Goal: Information Seeking & Learning: Find specific fact

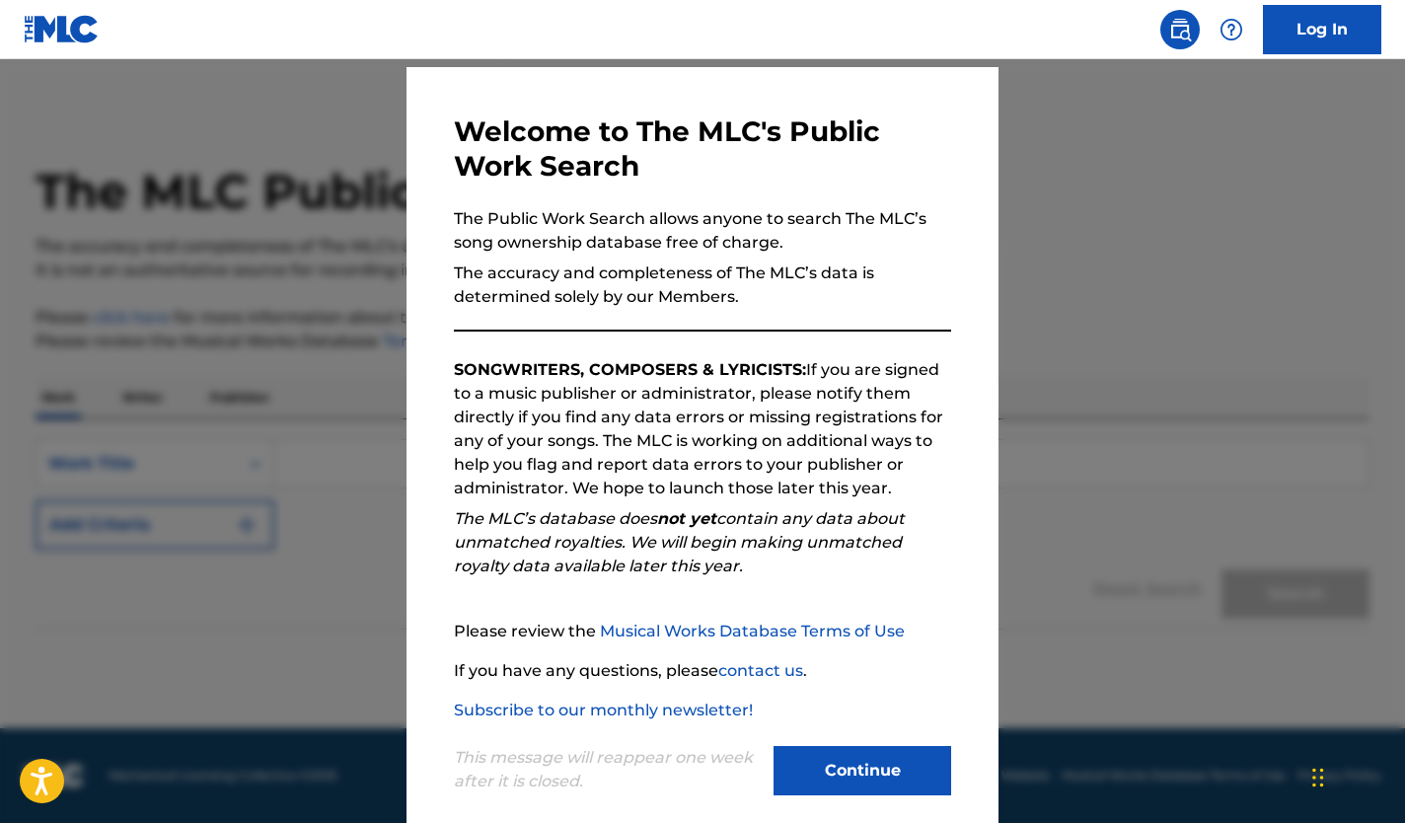
scroll to position [79, 0]
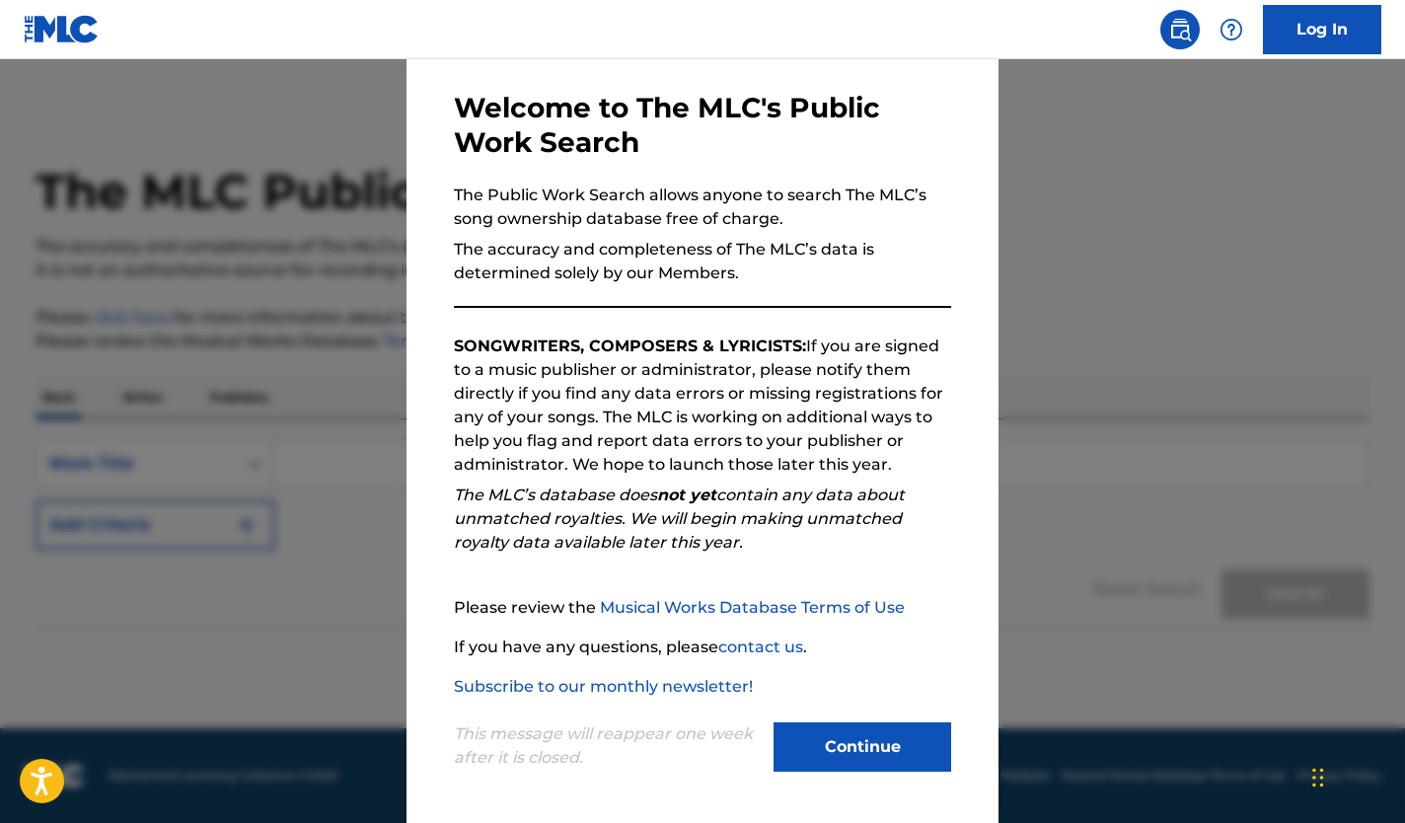
click at [884, 759] on button "Continue" at bounding box center [863, 746] width 178 height 49
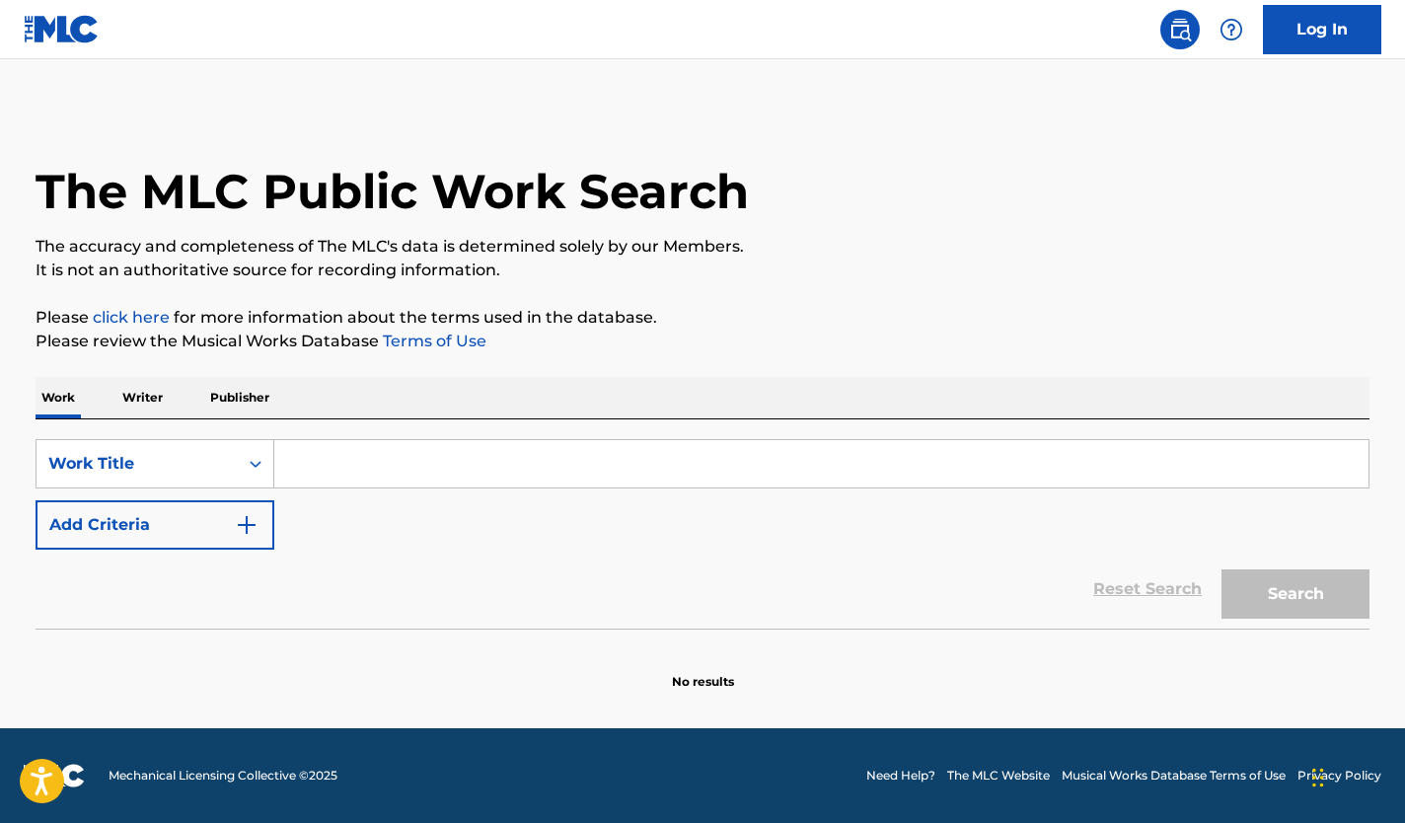
click at [341, 461] on input "Search Form" at bounding box center [821, 463] width 1094 height 47
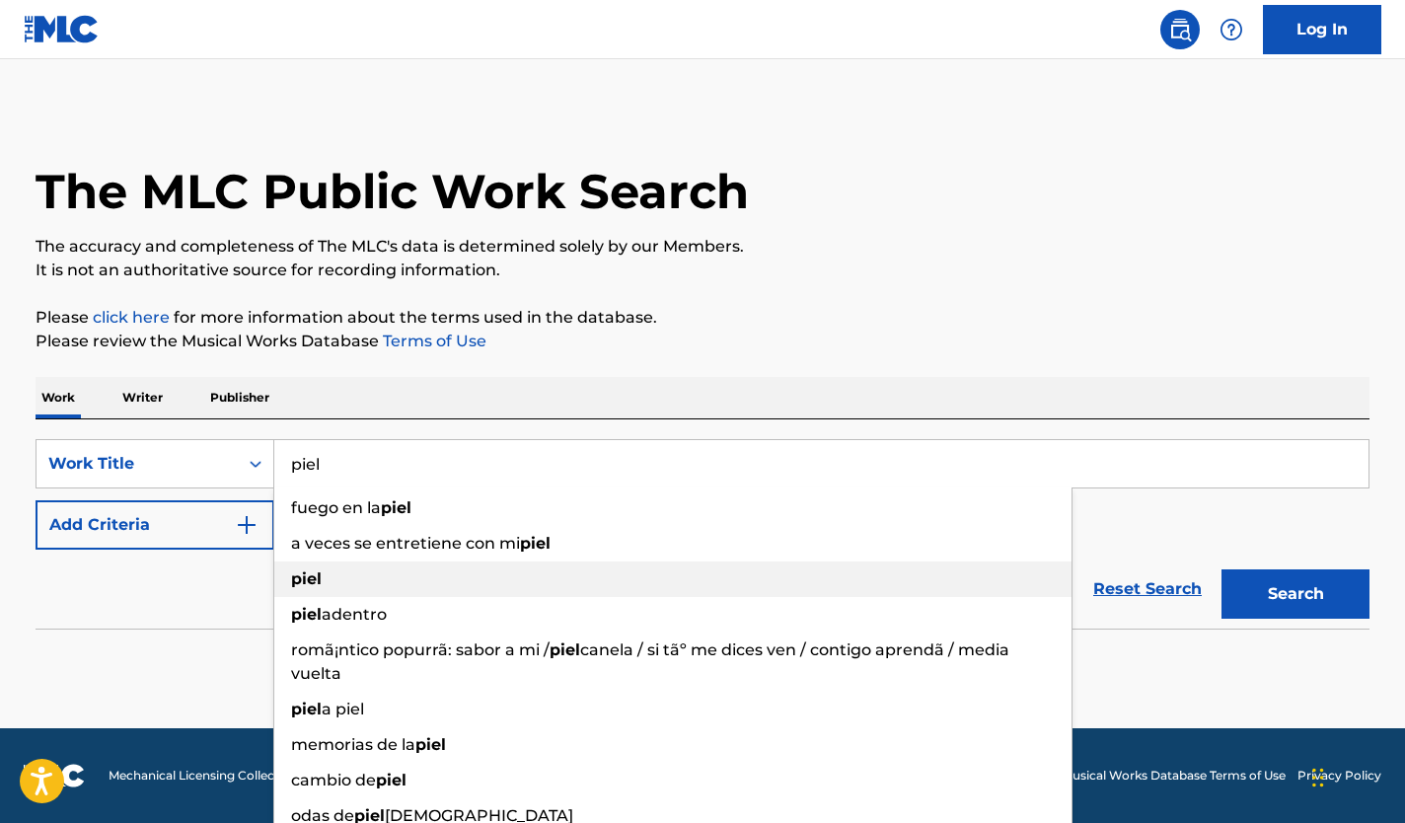
type input "piel"
click at [324, 580] on div "piel" at bounding box center [672, 579] width 797 height 36
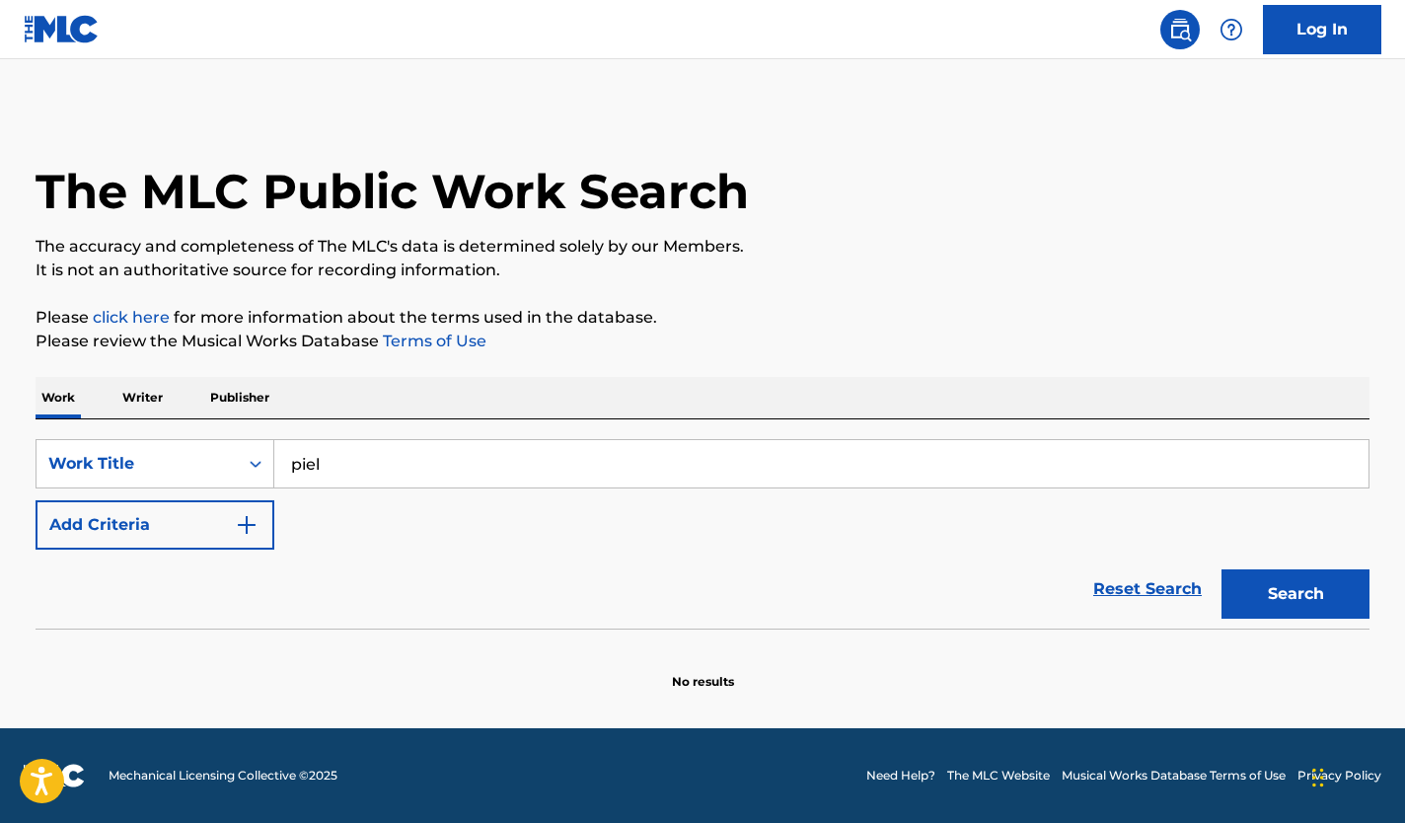
click at [1259, 605] on button "Search" at bounding box center [1295, 593] width 148 height 49
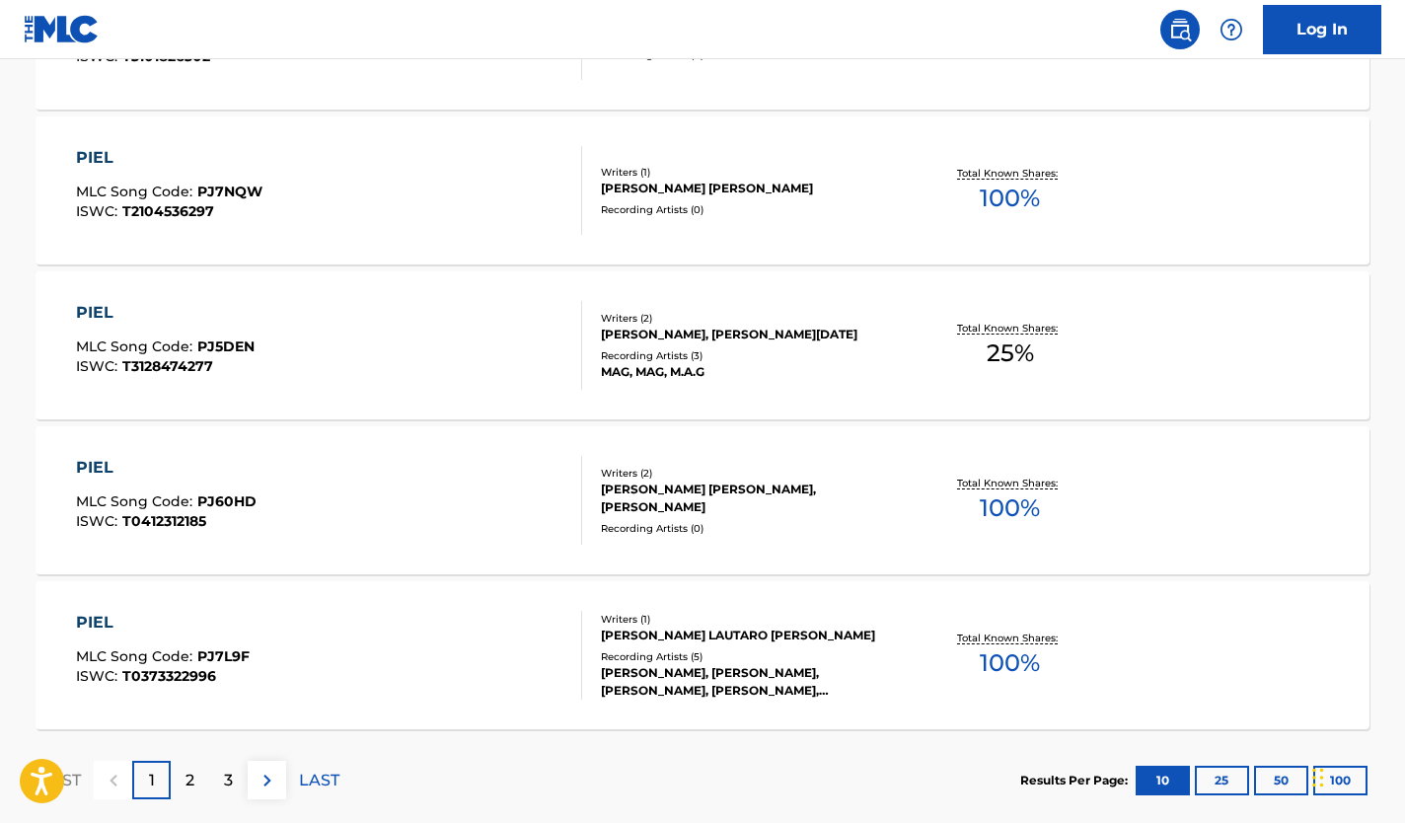
scroll to position [1579, 0]
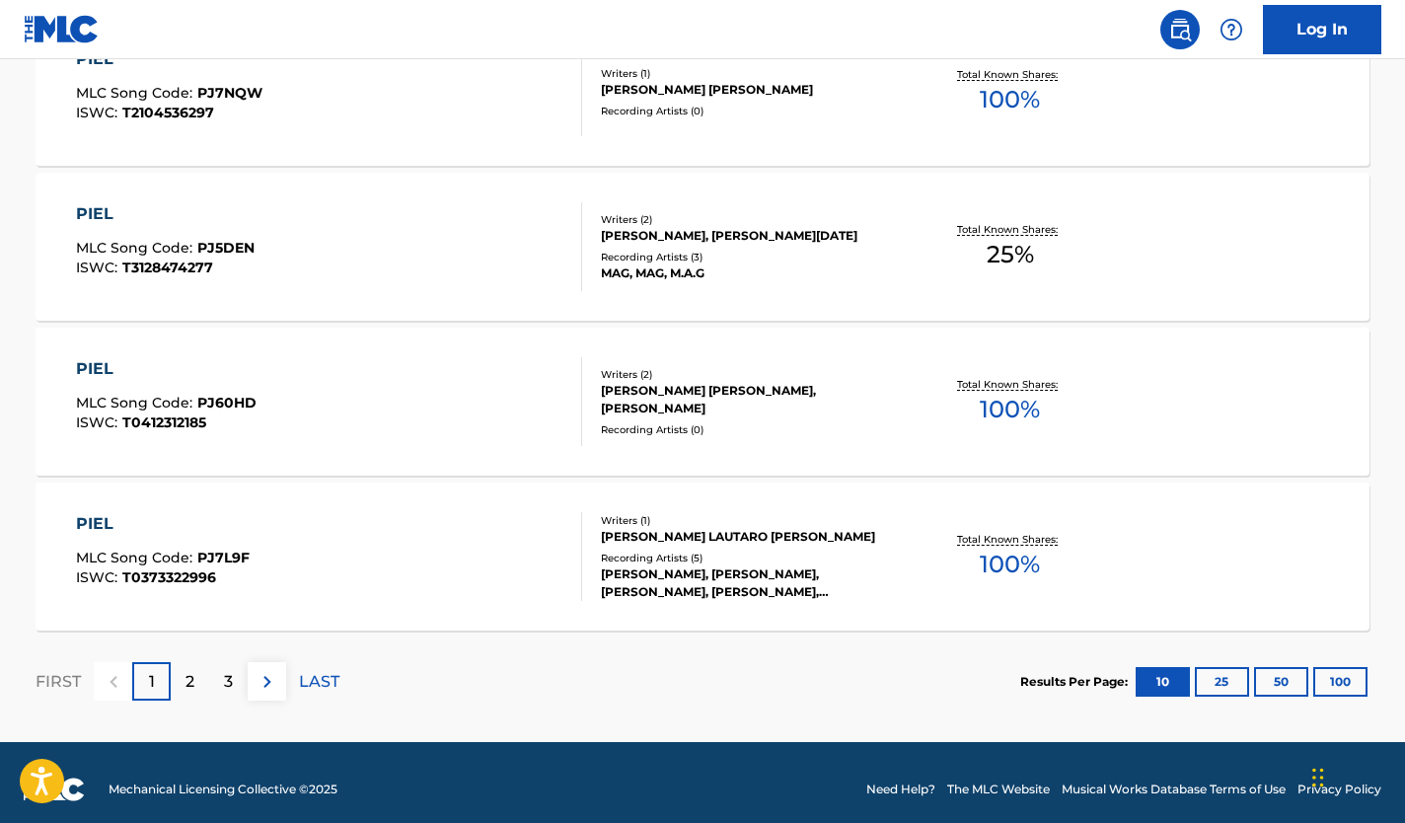
click at [210, 684] on div "3" at bounding box center [228, 681] width 38 height 38
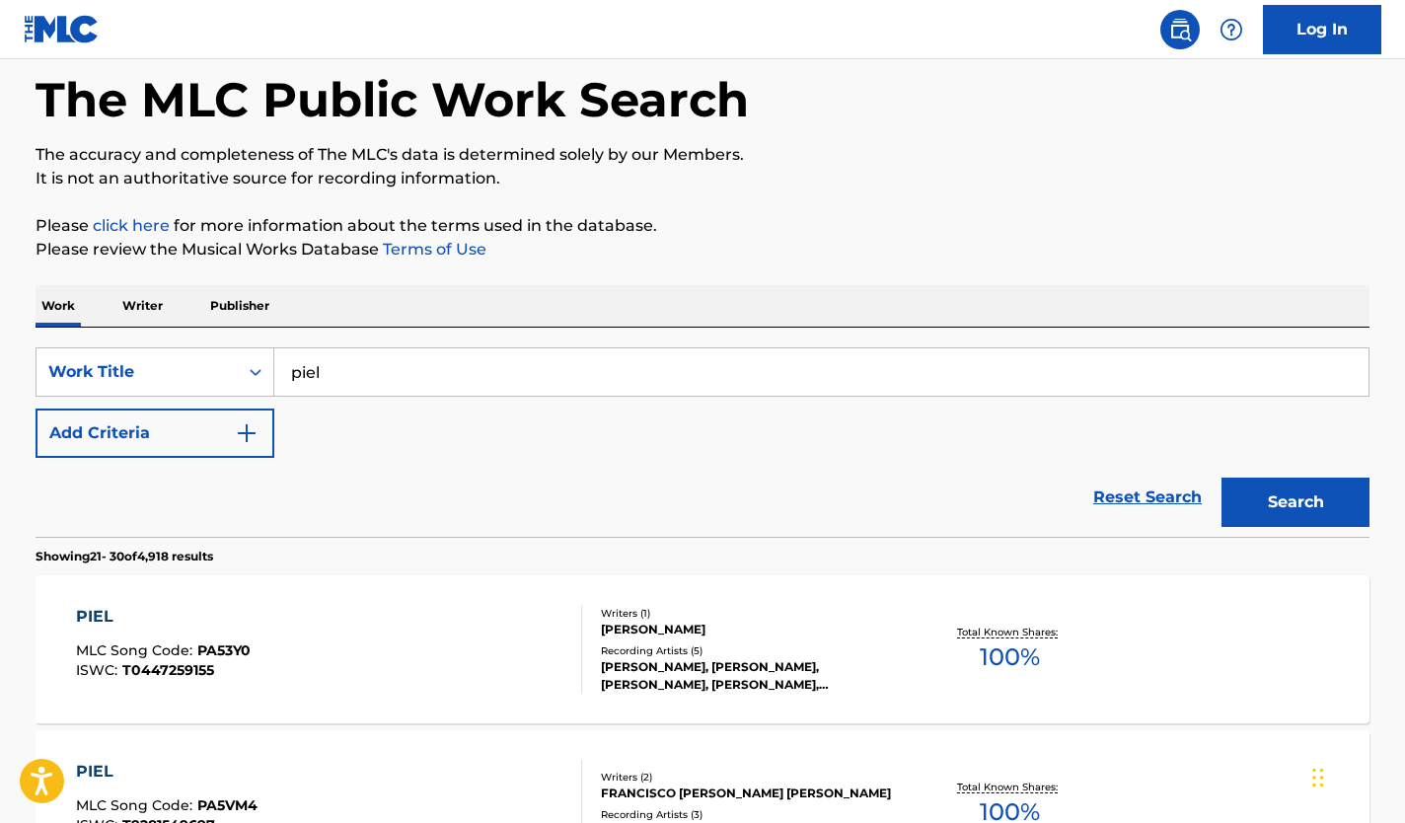
scroll to position [0, 0]
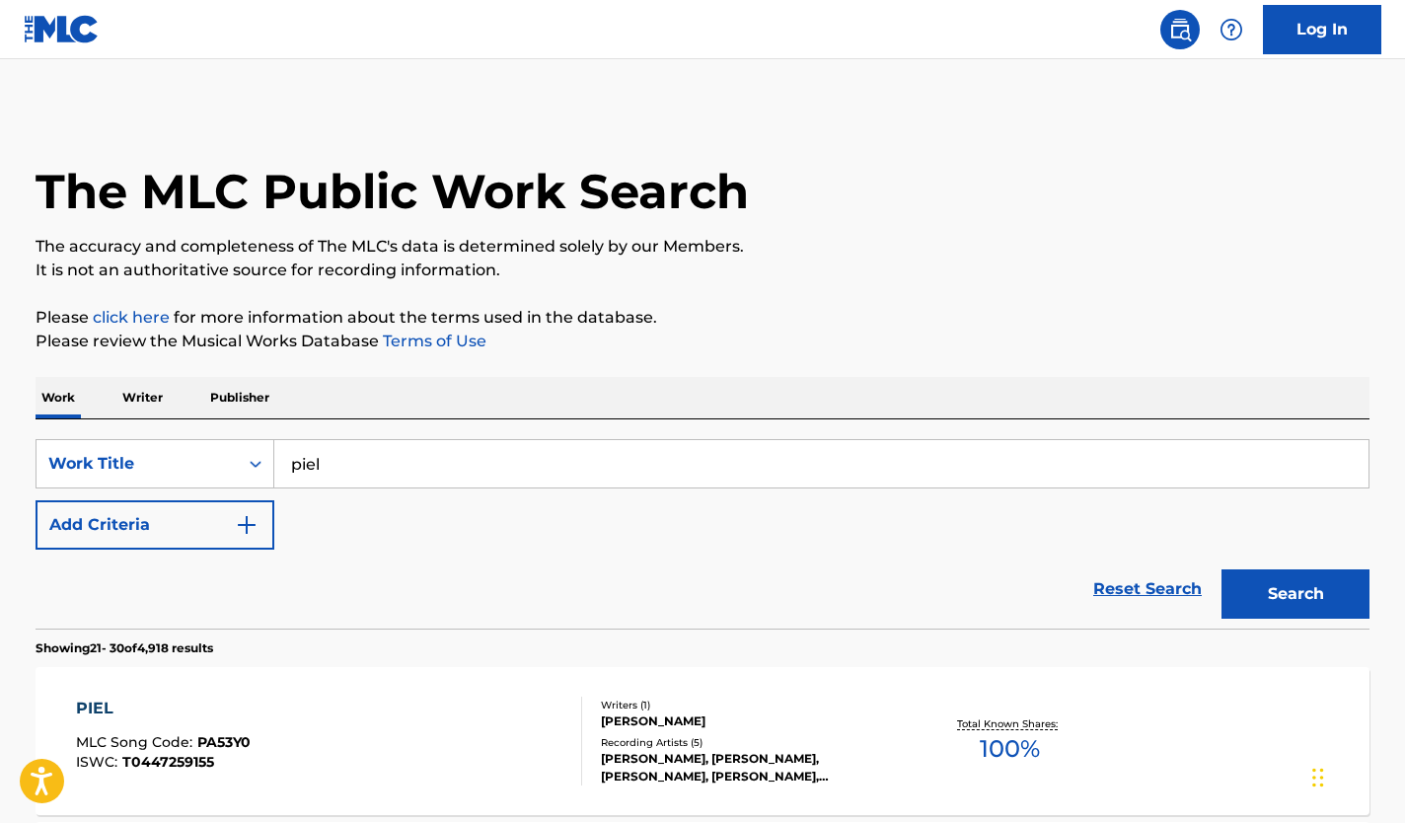
click at [250, 522] on img "Search Form" at bounding box center [247, 525] width 24 height 24
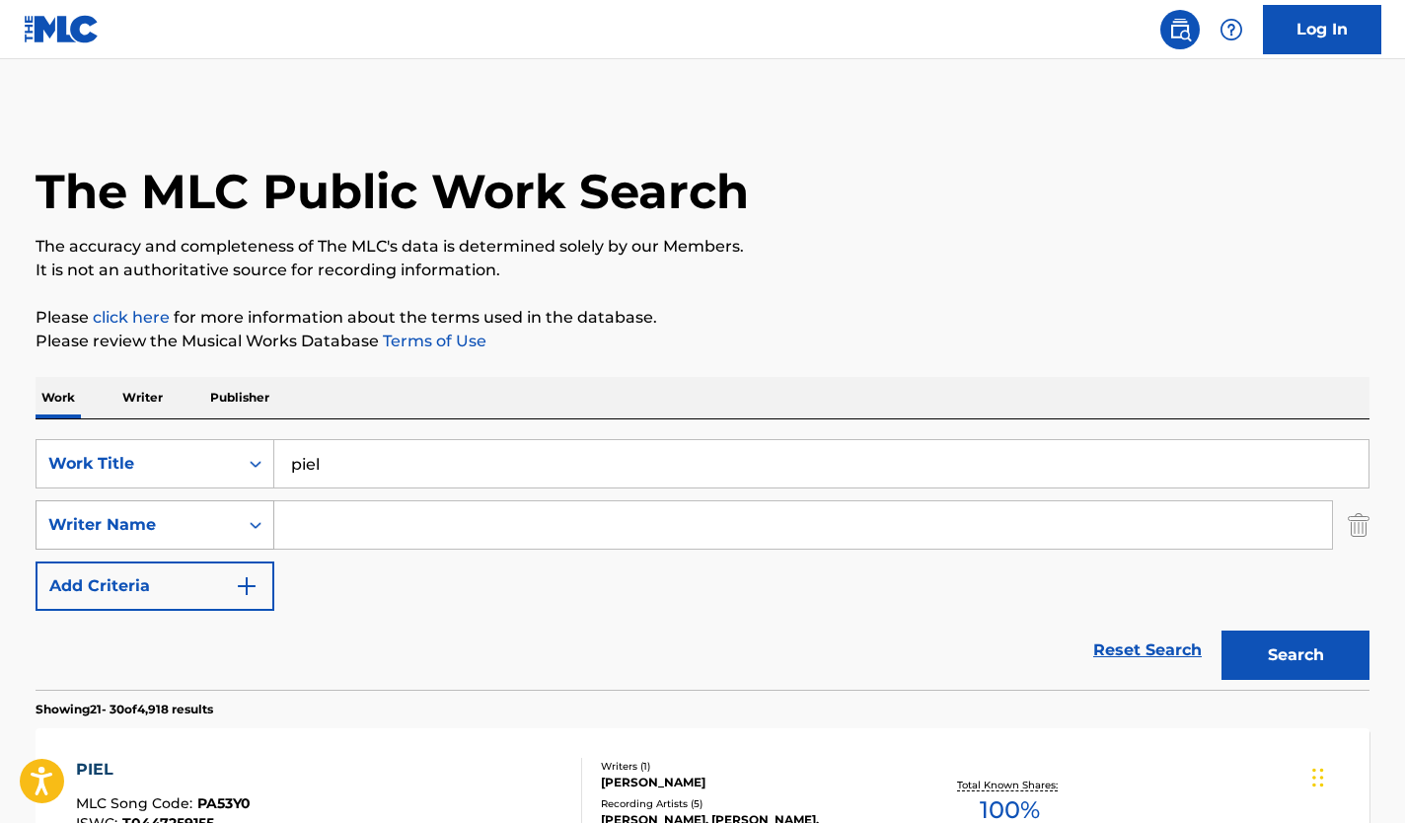
click at [240, 532] on div "Search Form" at bounding box center [256, 525] width 36 height 36
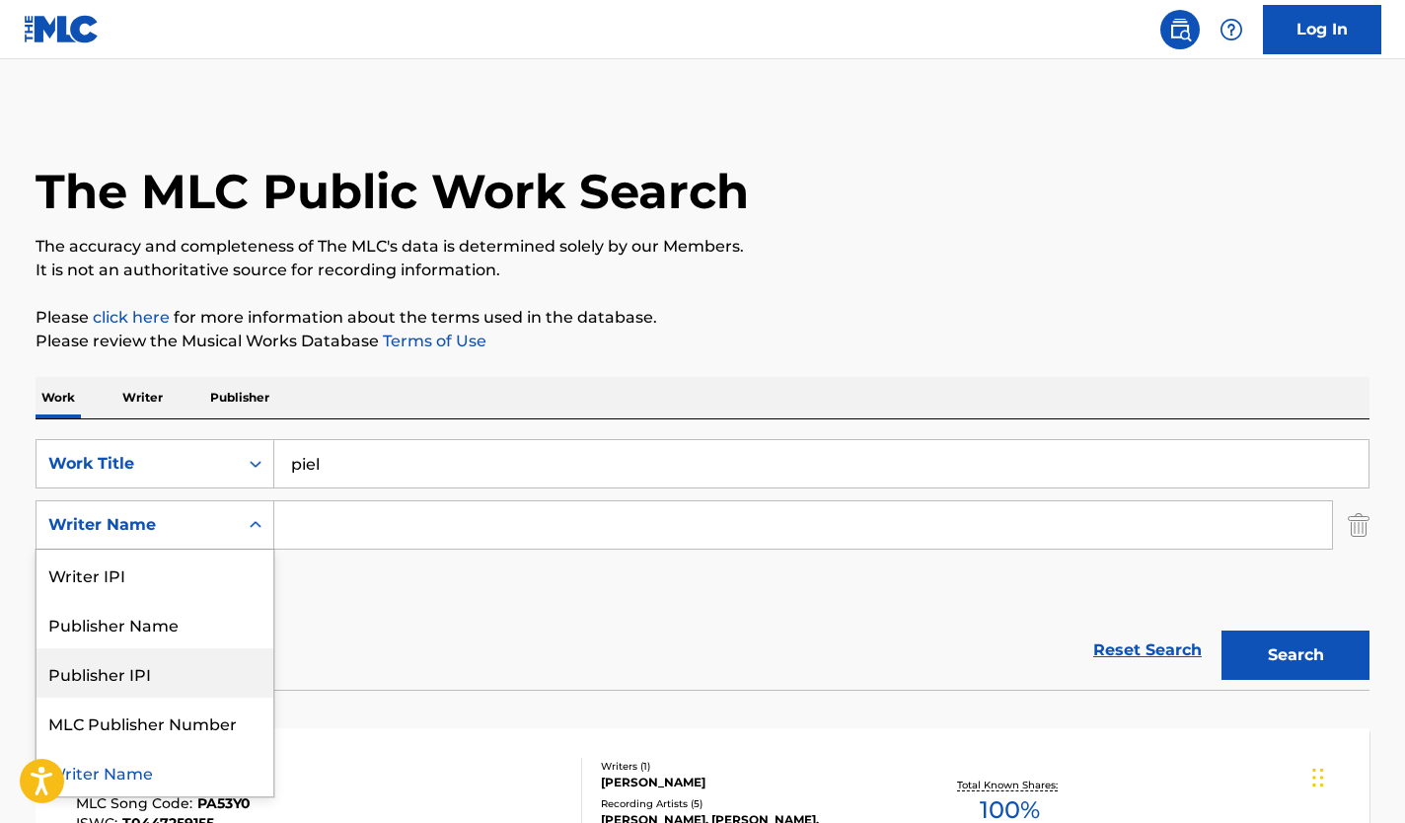
click at [371, 620] on div "Reset Search Search" at bounding box center [703, 650] width 1334 height 79
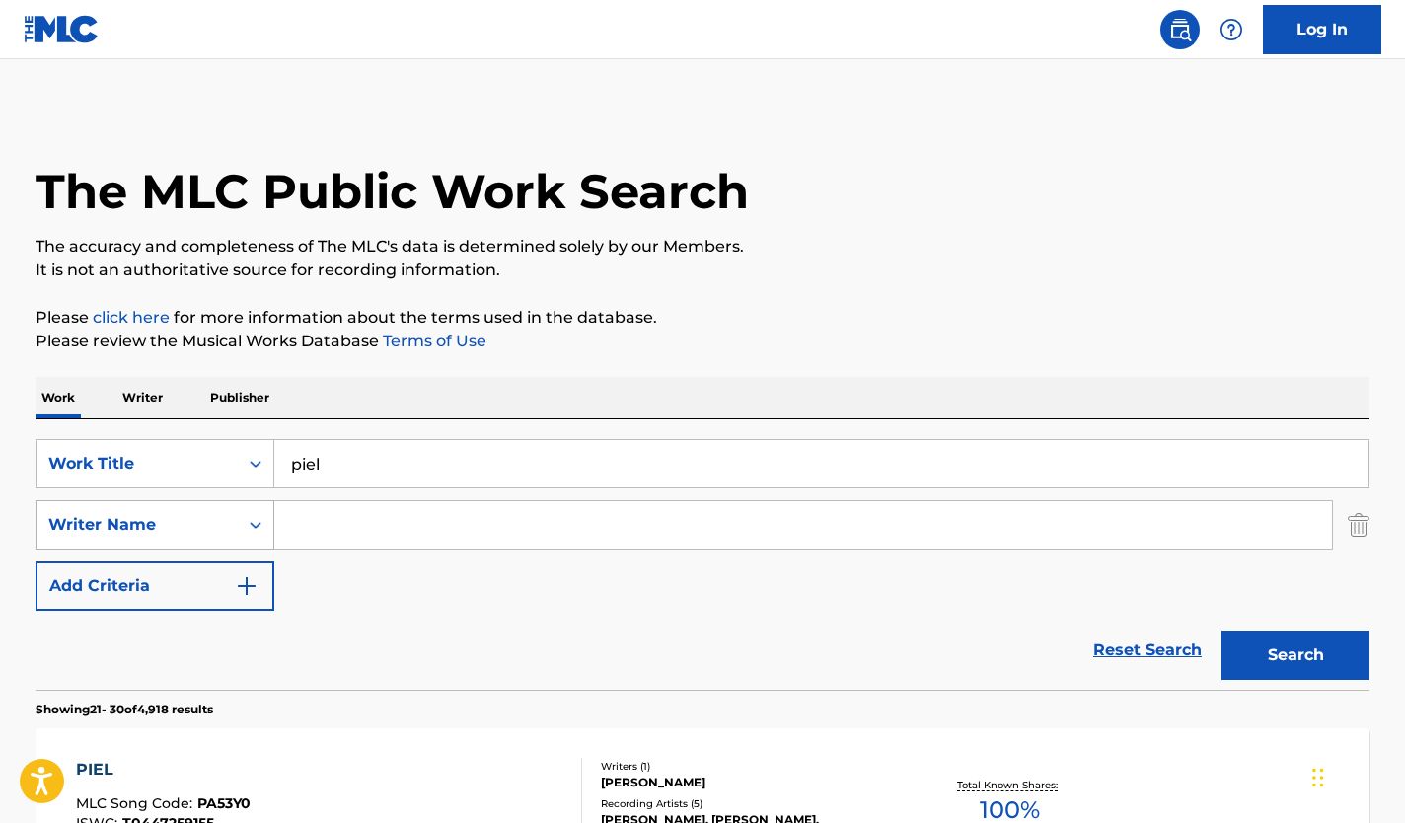
click at [247, 528] on icon "Search Form" at bounding box center [256, 525] width 20 height 20
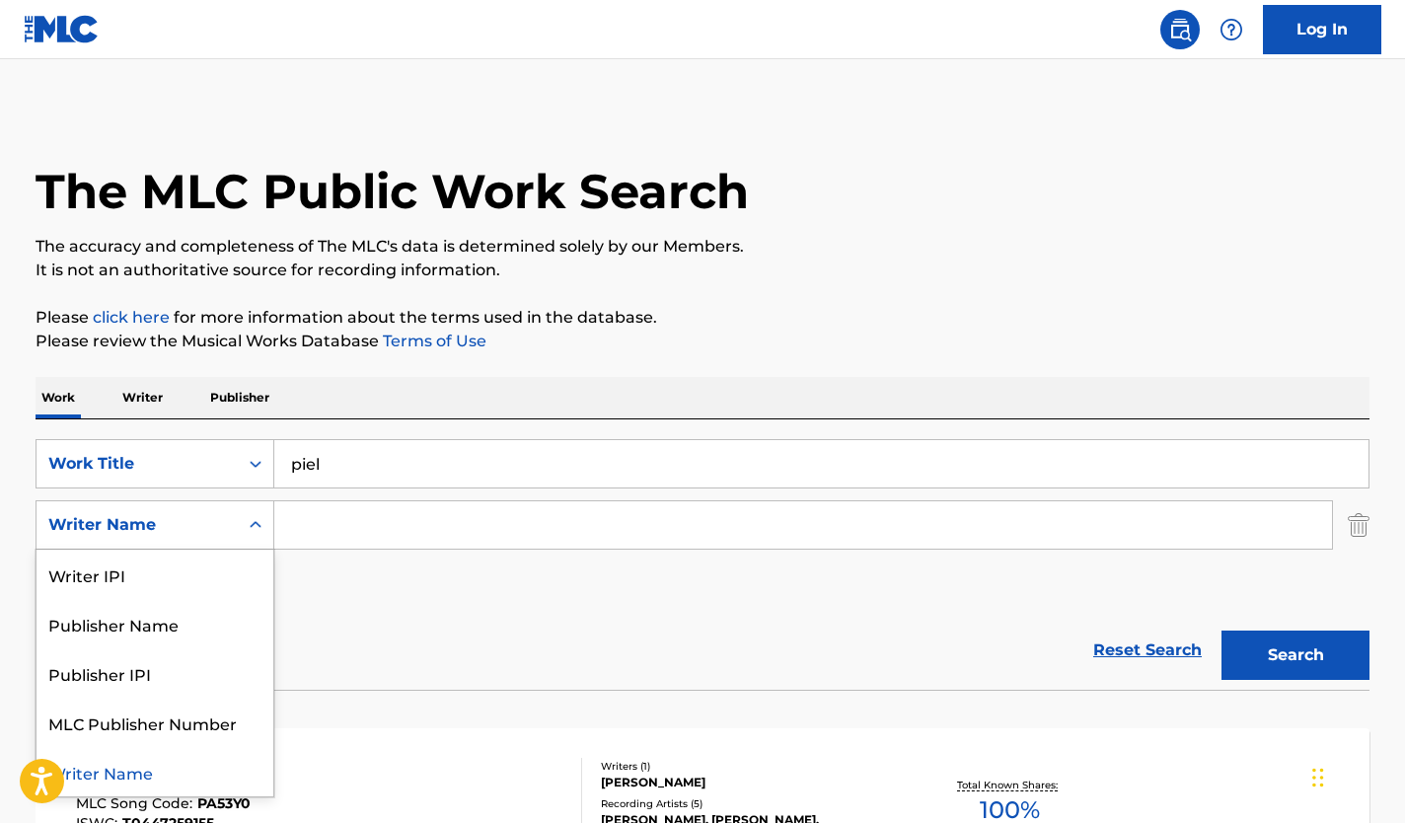
click at [146, 775] on div "Writer Name" at bounding box center [155, 771] width 237 height 49
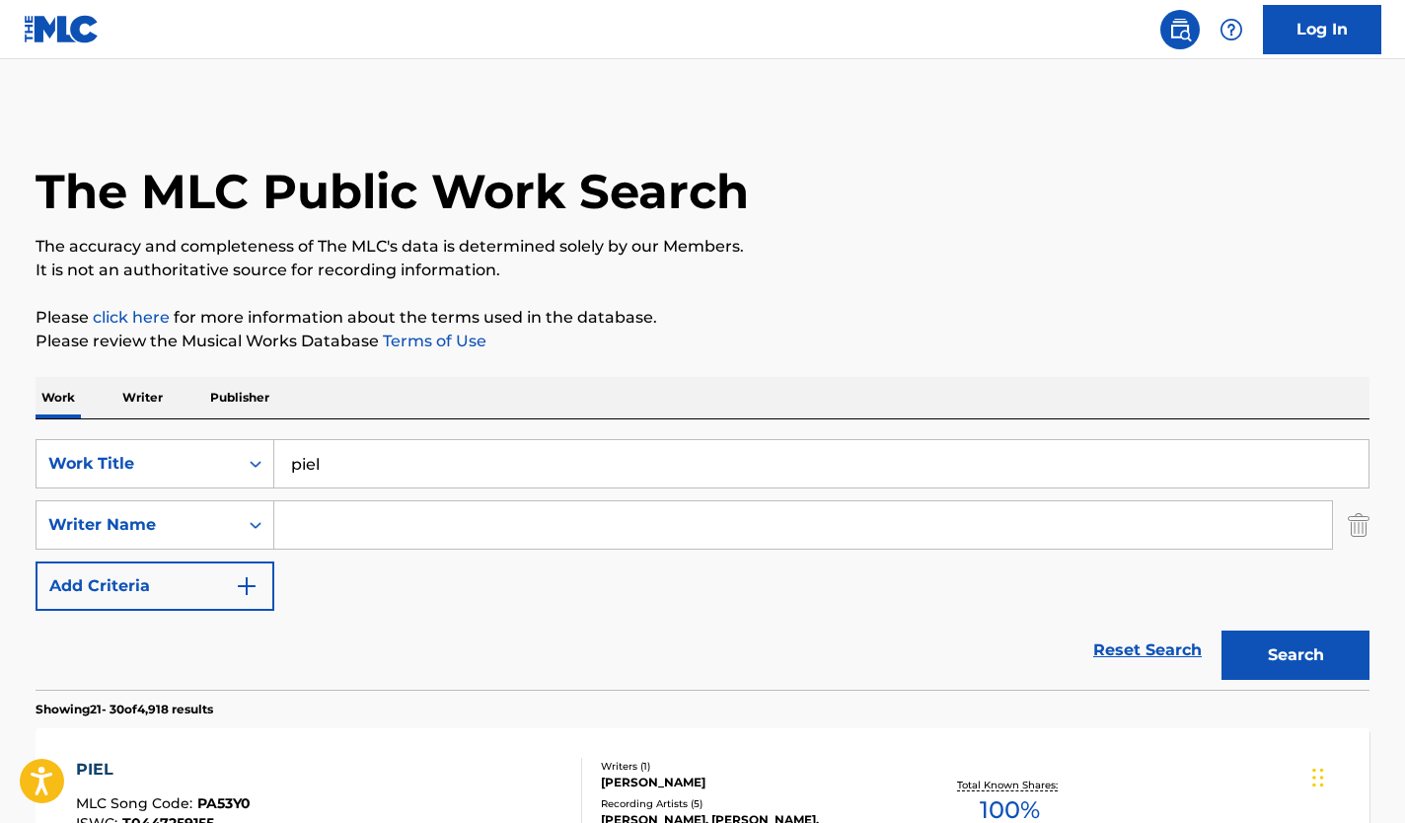
click at [160, 400] on p "Writer" at bounding box center [142, 397] width 52 height 41
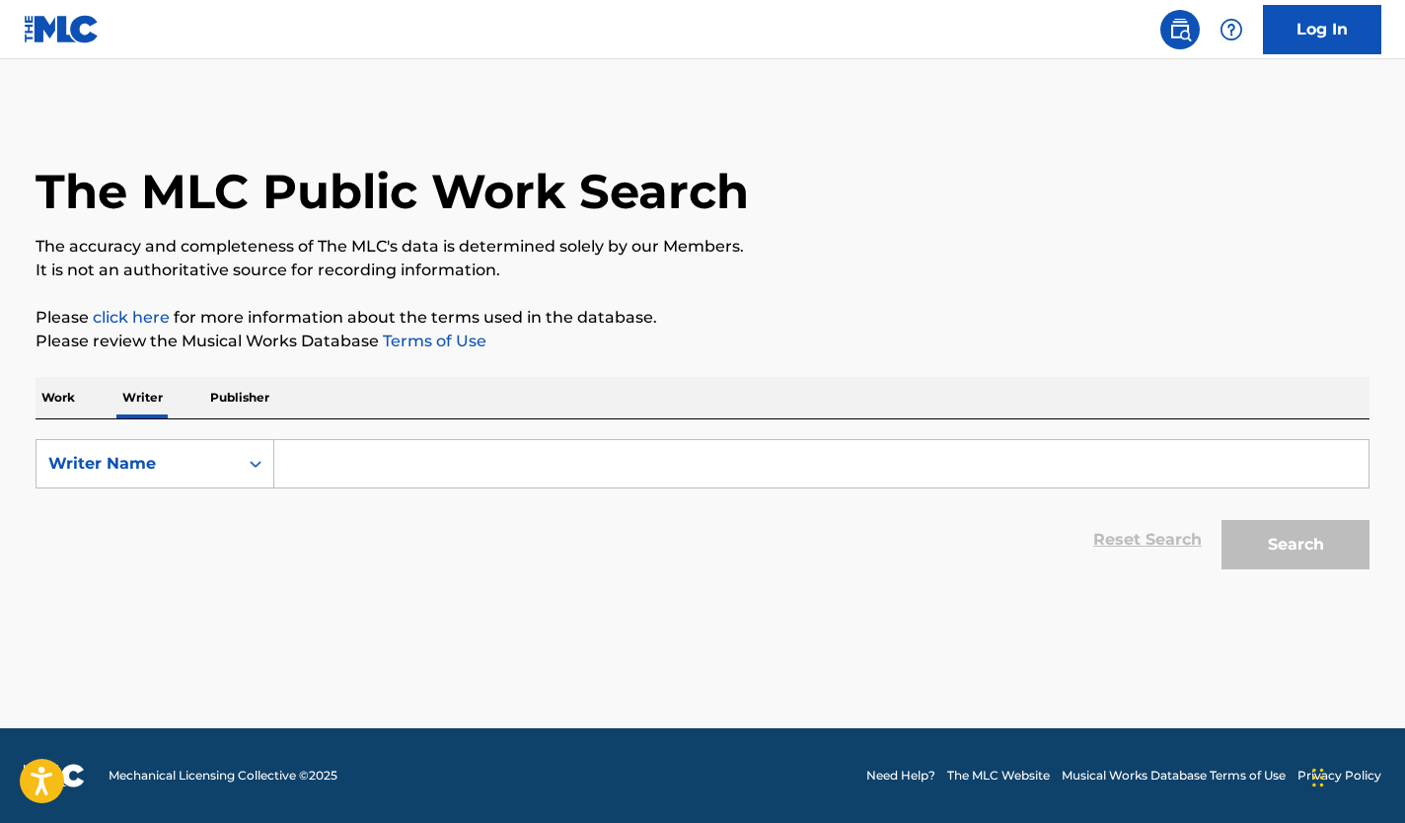
click at [74, 396] on p "Work" at bounding box center [58, 397] width 45 height 41
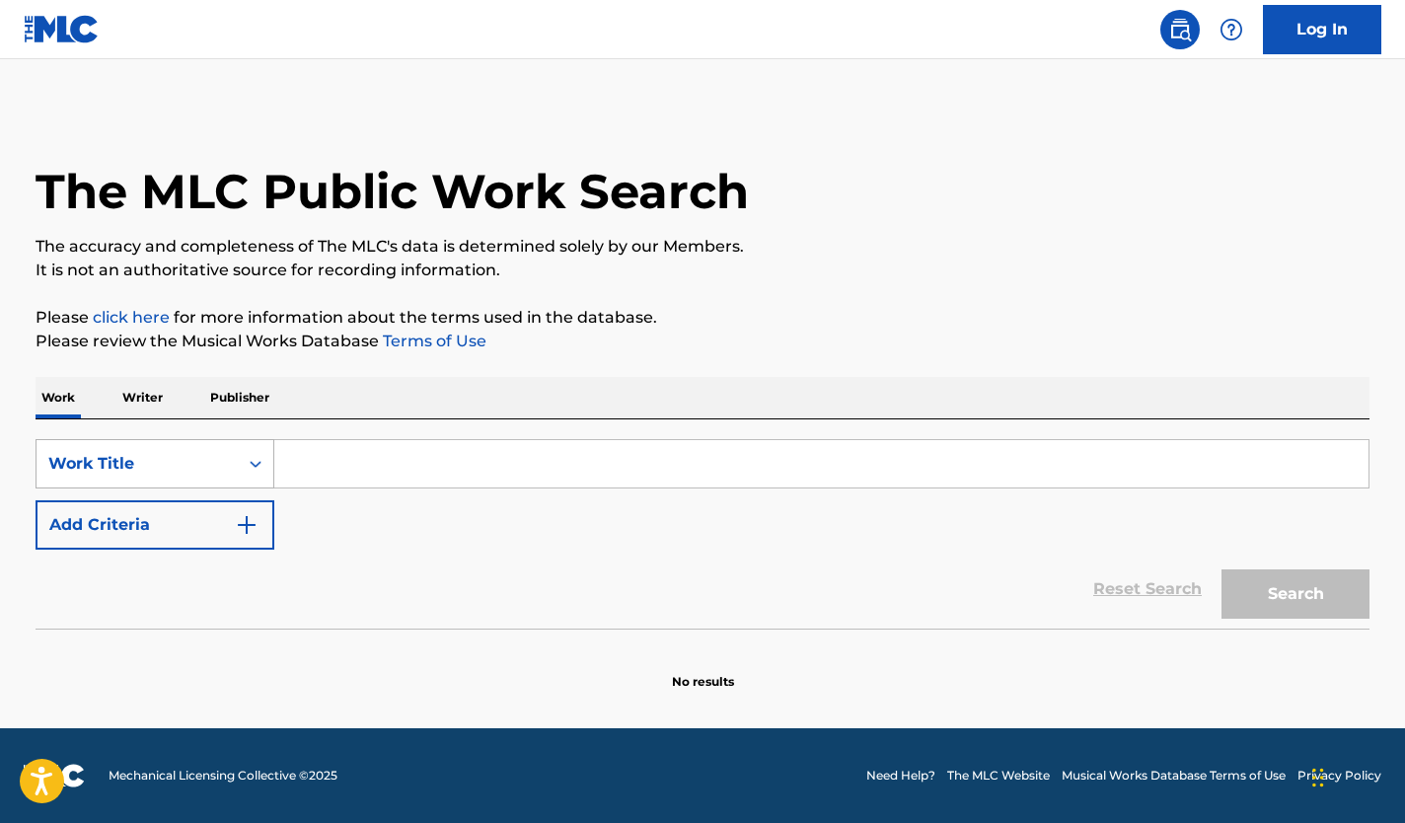
click at [228, 471] on div "Work Title" at bounding box center [137, 463] width 201 height 37
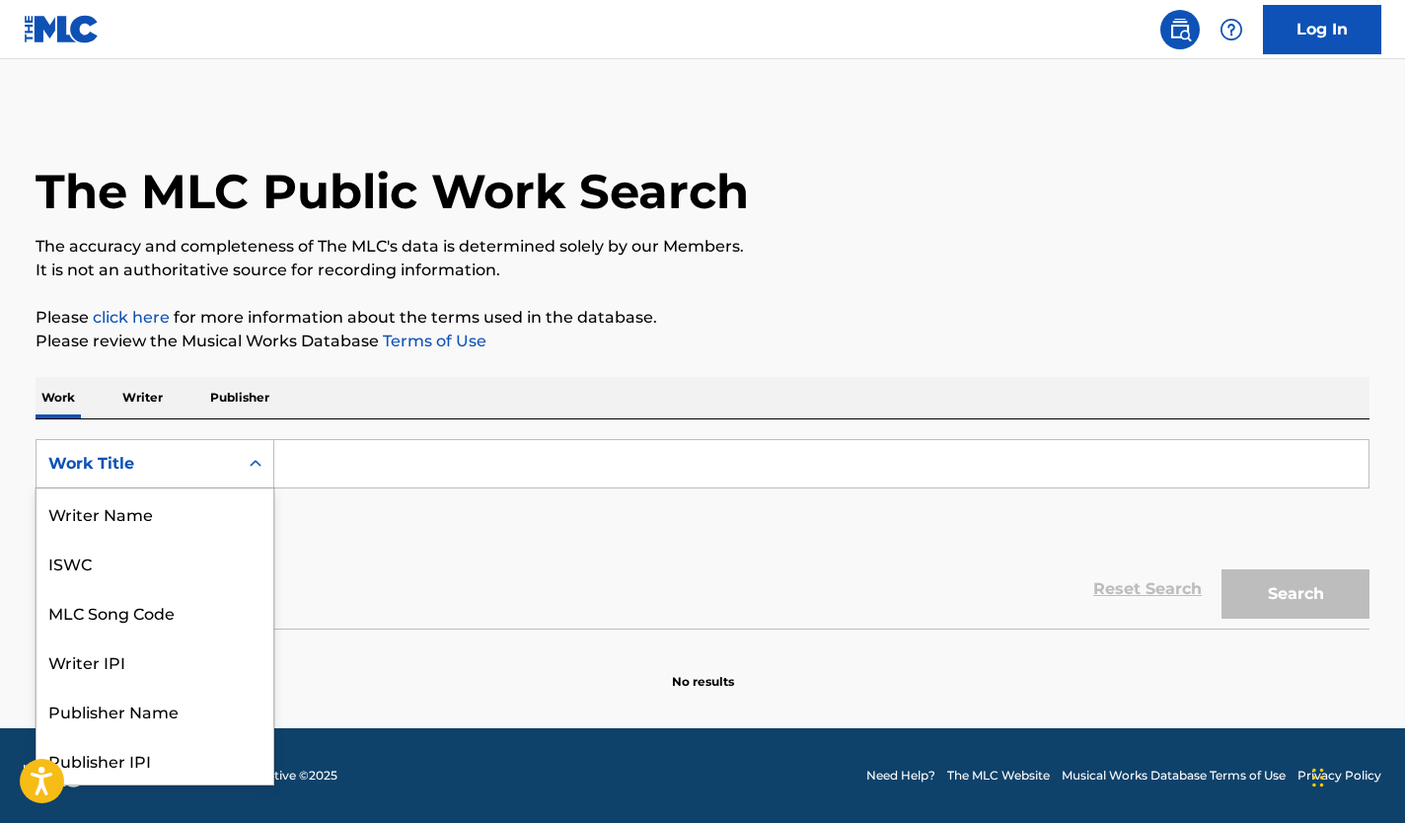
scroll to position [99, 0]
click at [183, 762] on div "Work Title" at bounding box center [155, 759] width 237 height 49
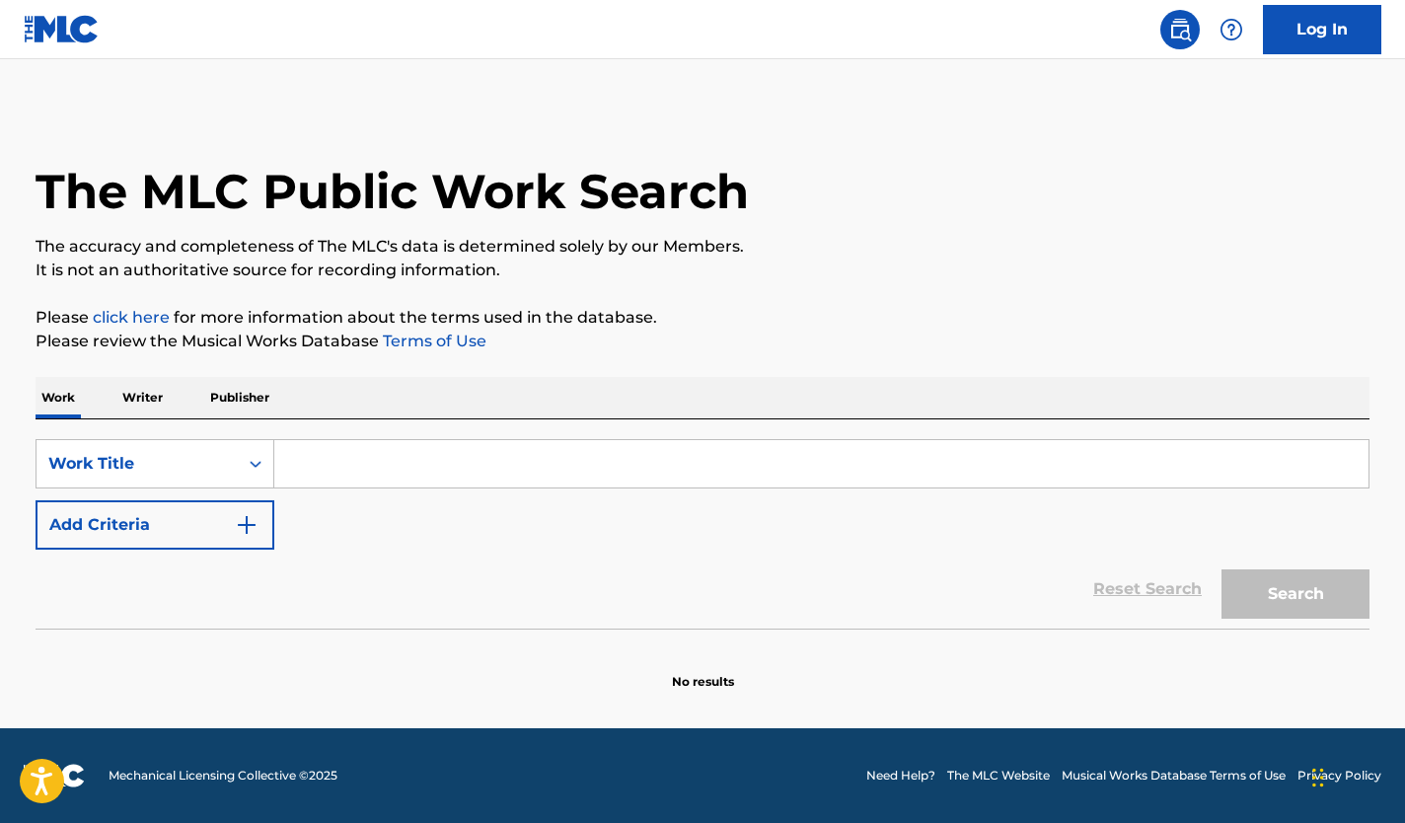
click at [390, 465] on input "Search Form" at bounding box center [821, 463] width 1094 height 47
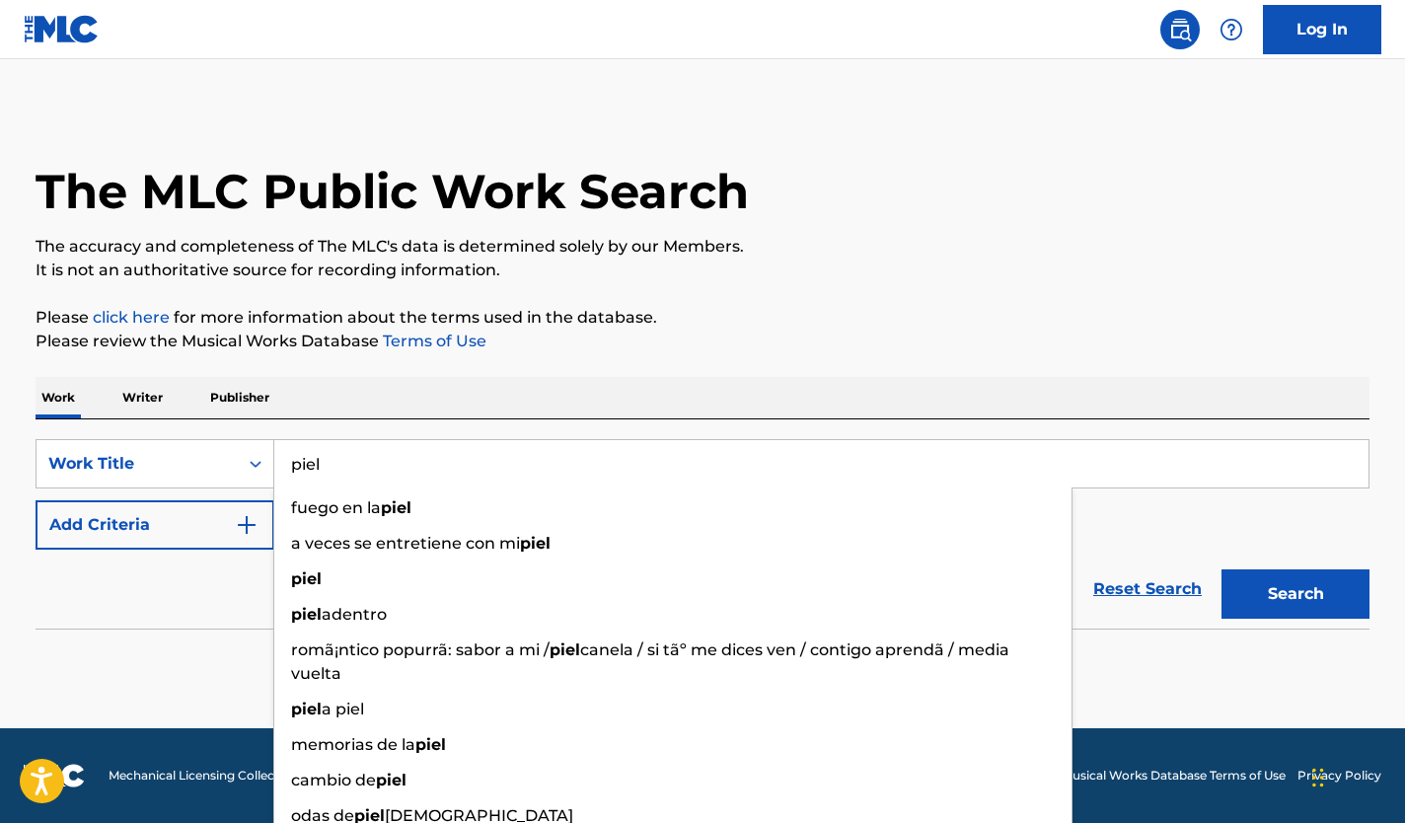
type input "piel"
click at [188, 583] on div "Reset Search Search" at bounding box center [703, 589] width 1334 height 79
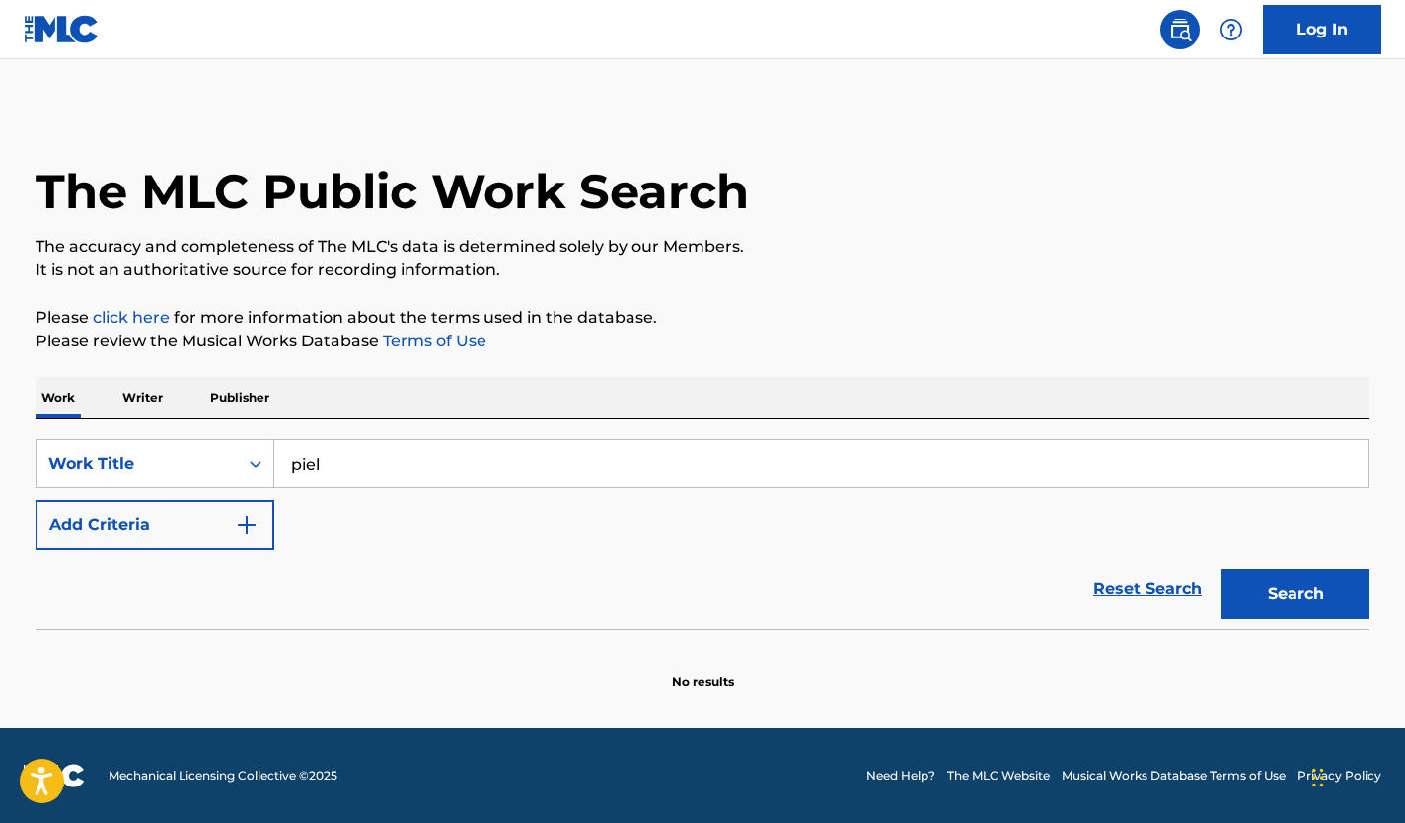
click at [238, 542] on button "Add Criteria" at bounding box center [155, 524] width 239 height 49
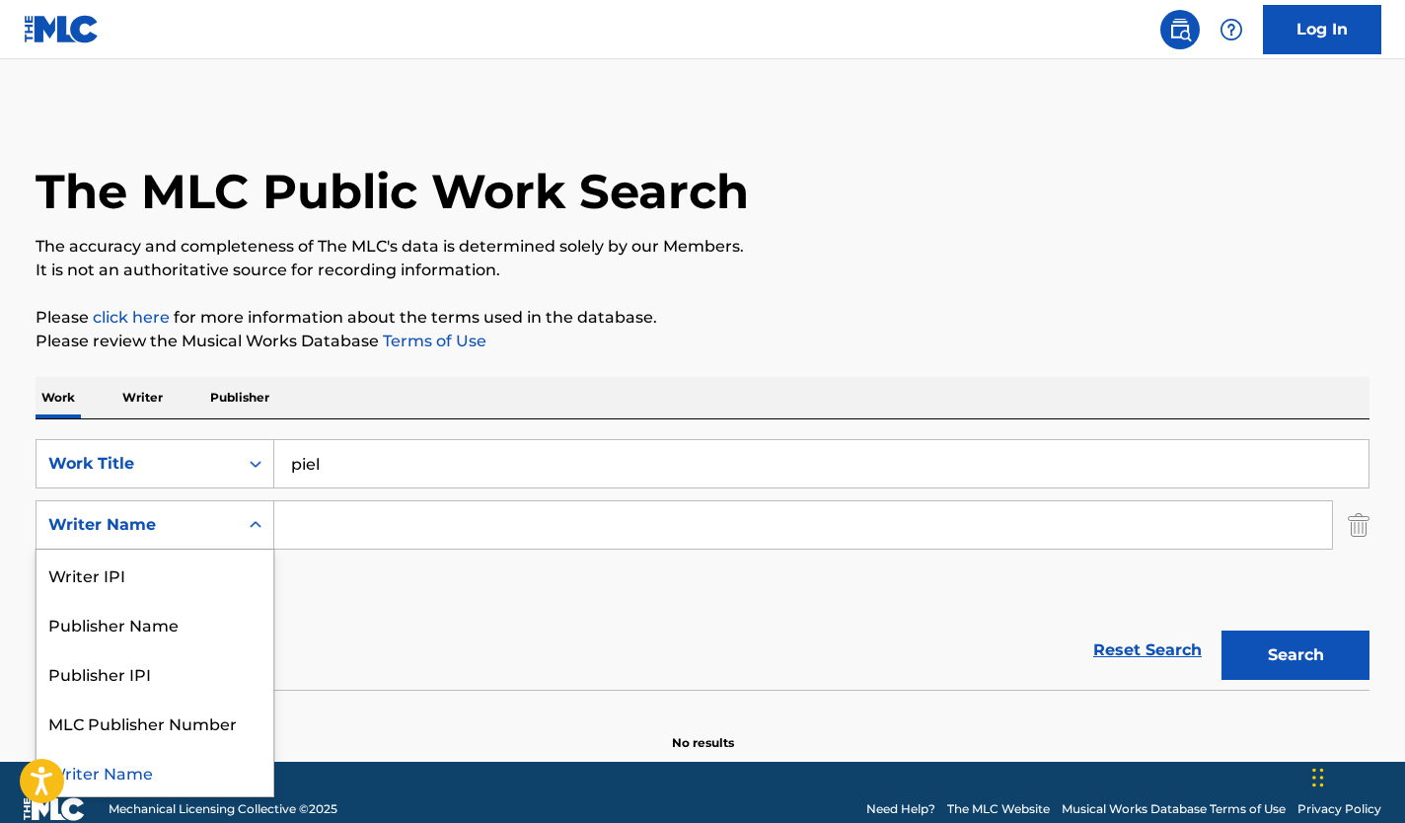
click at [255, 532] on icon "Search Form" at bounding box center [256, 525] width 20 height 20
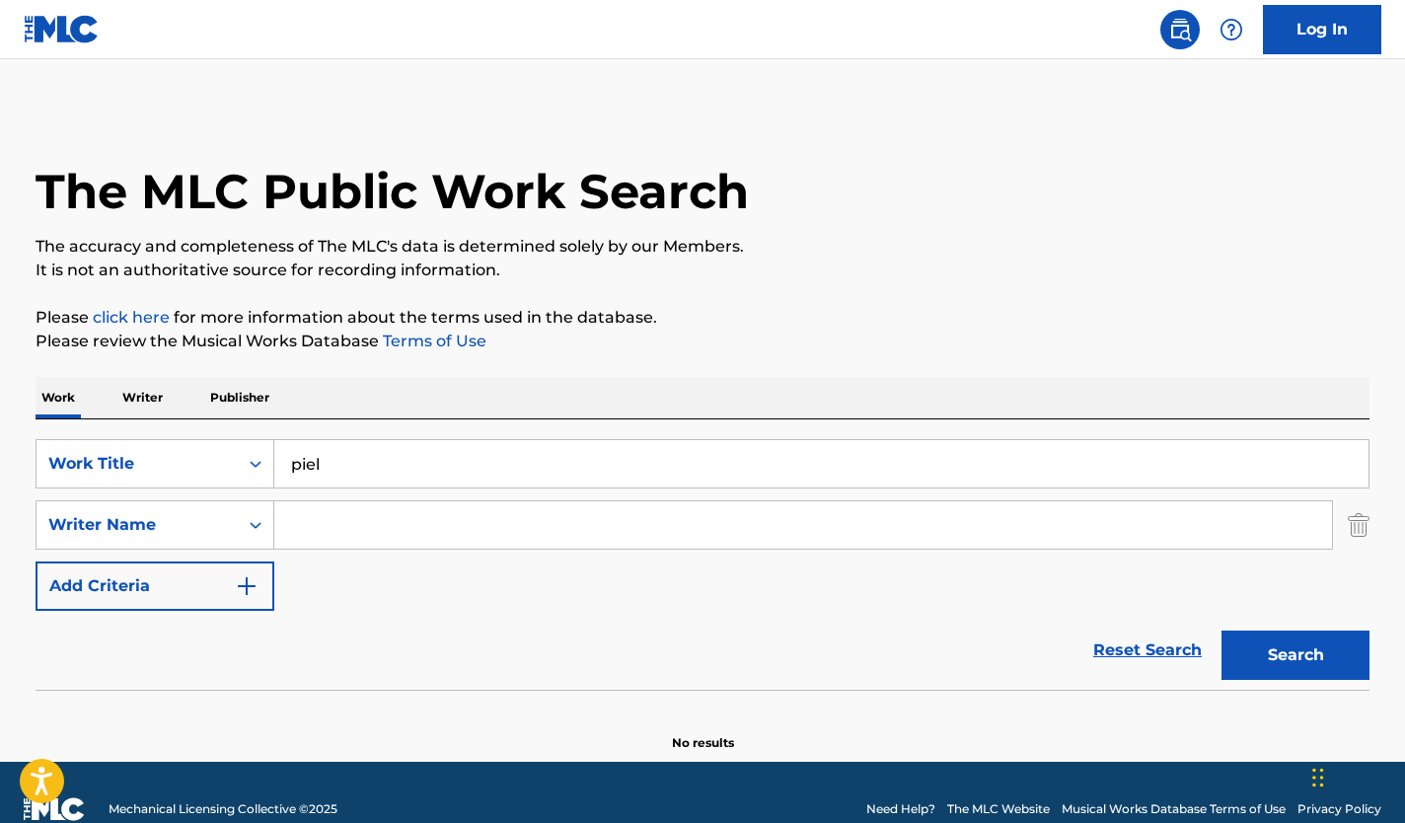
click at [388, 526] on input "Search Form" at bounding box center [803, 524] width 1058 height 47
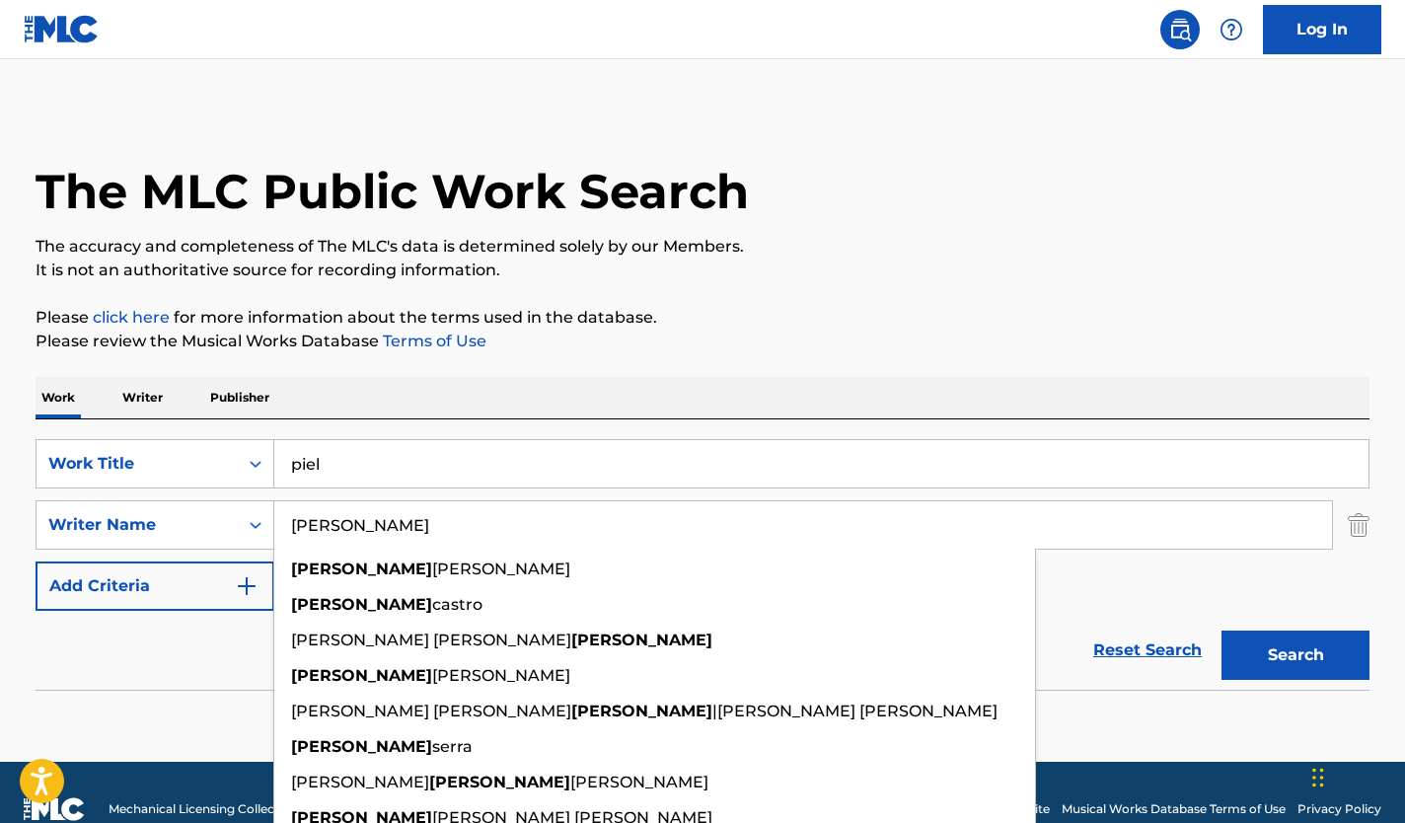
type input "[PERSON_NAME]"
click at [1221, 630] on button "Search" at bounding box center [1295, 654] width 148 height 49
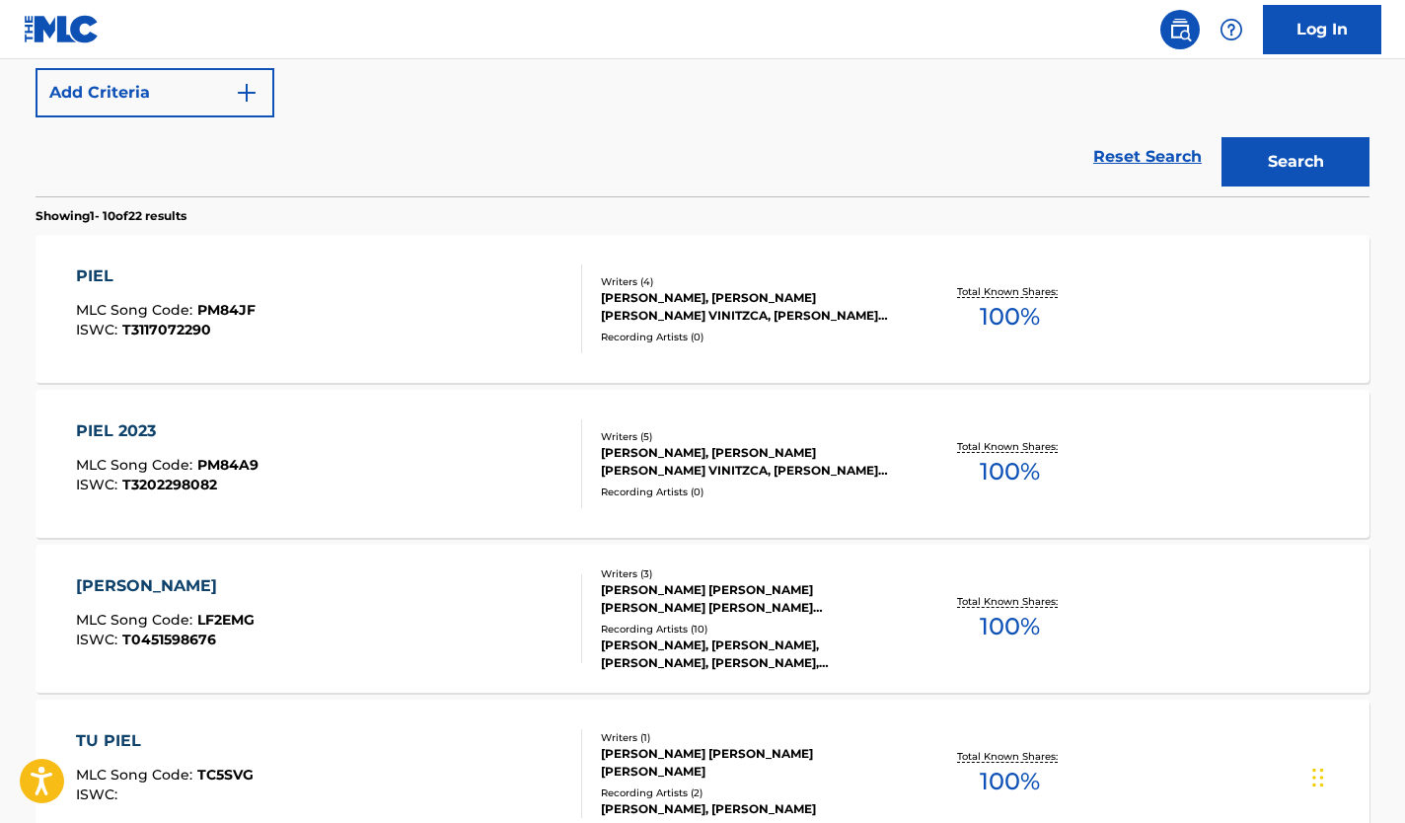
scroll to position [395, 0]
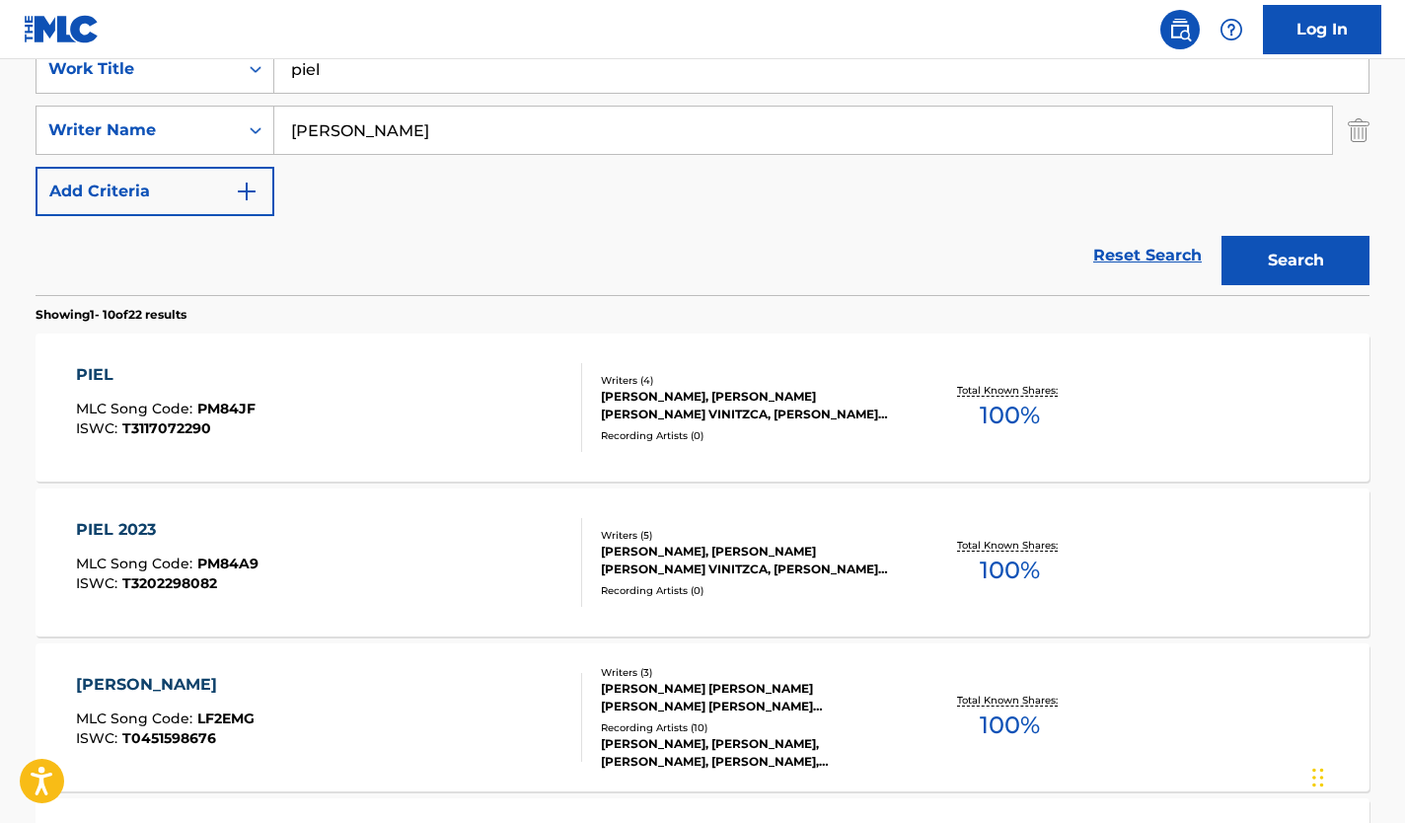
click at [92, 377] on div "PIEL" at bounding box center [166, 375] width 180 height 24
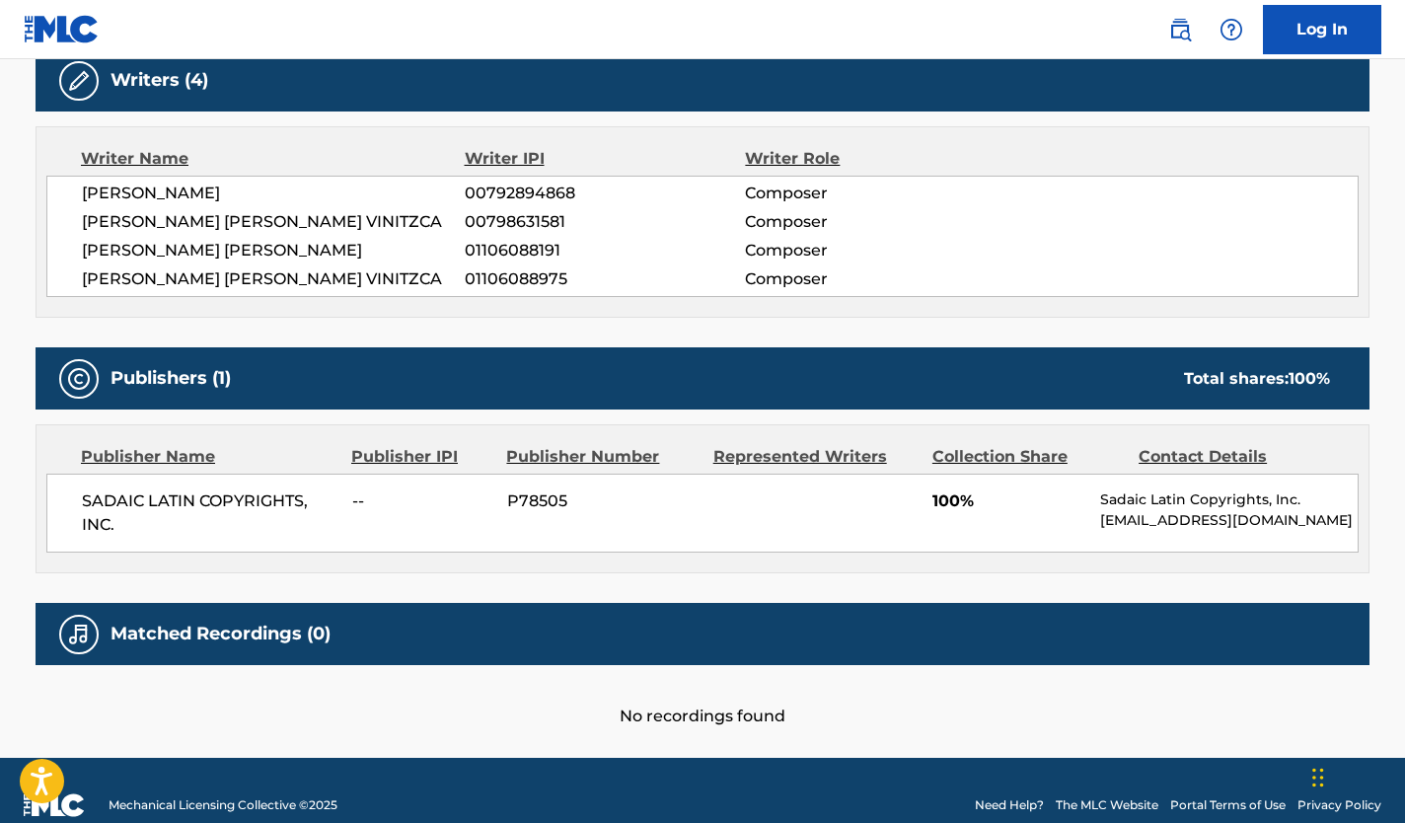
scroll to position [672, 0]
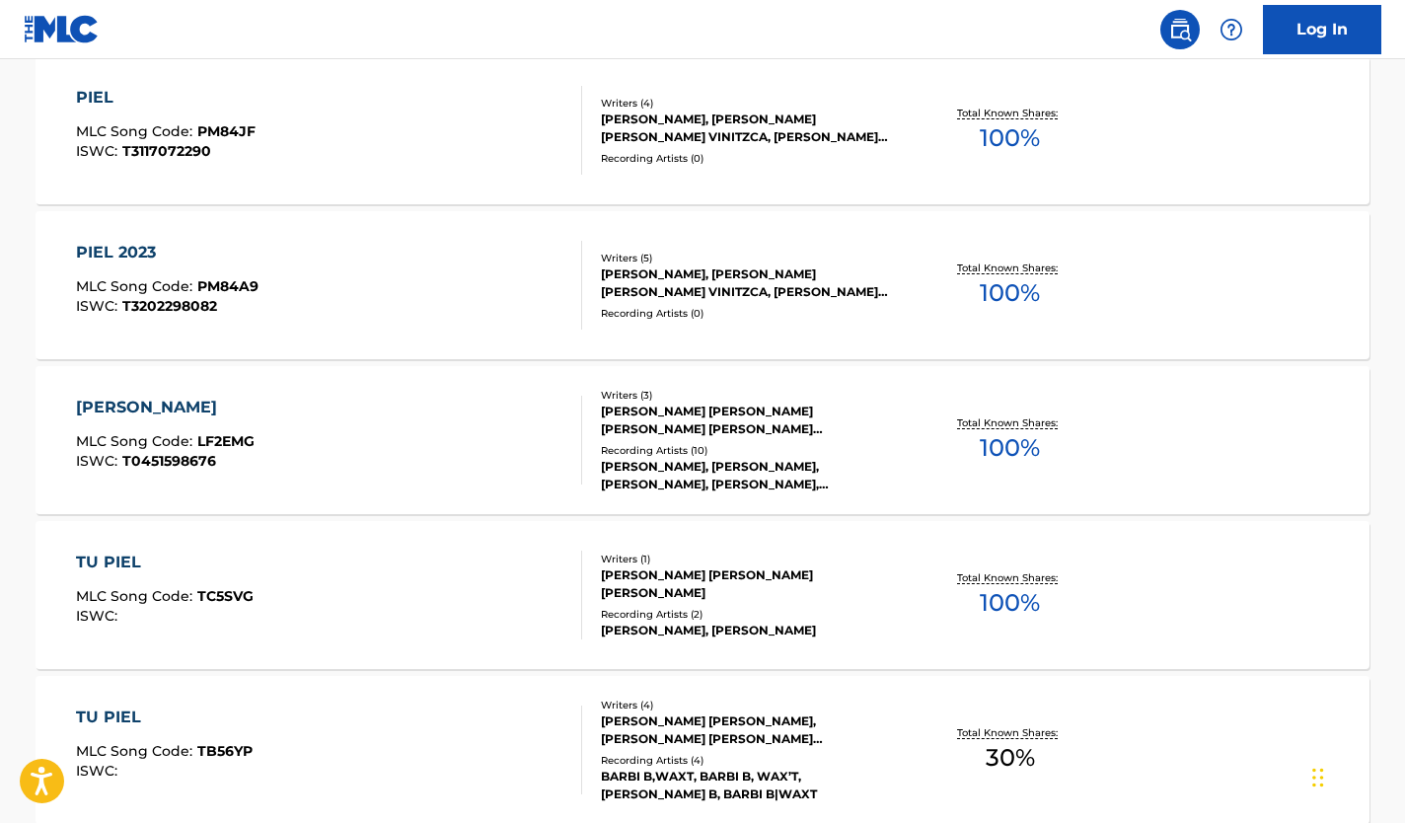
scroll to position [395, 0]
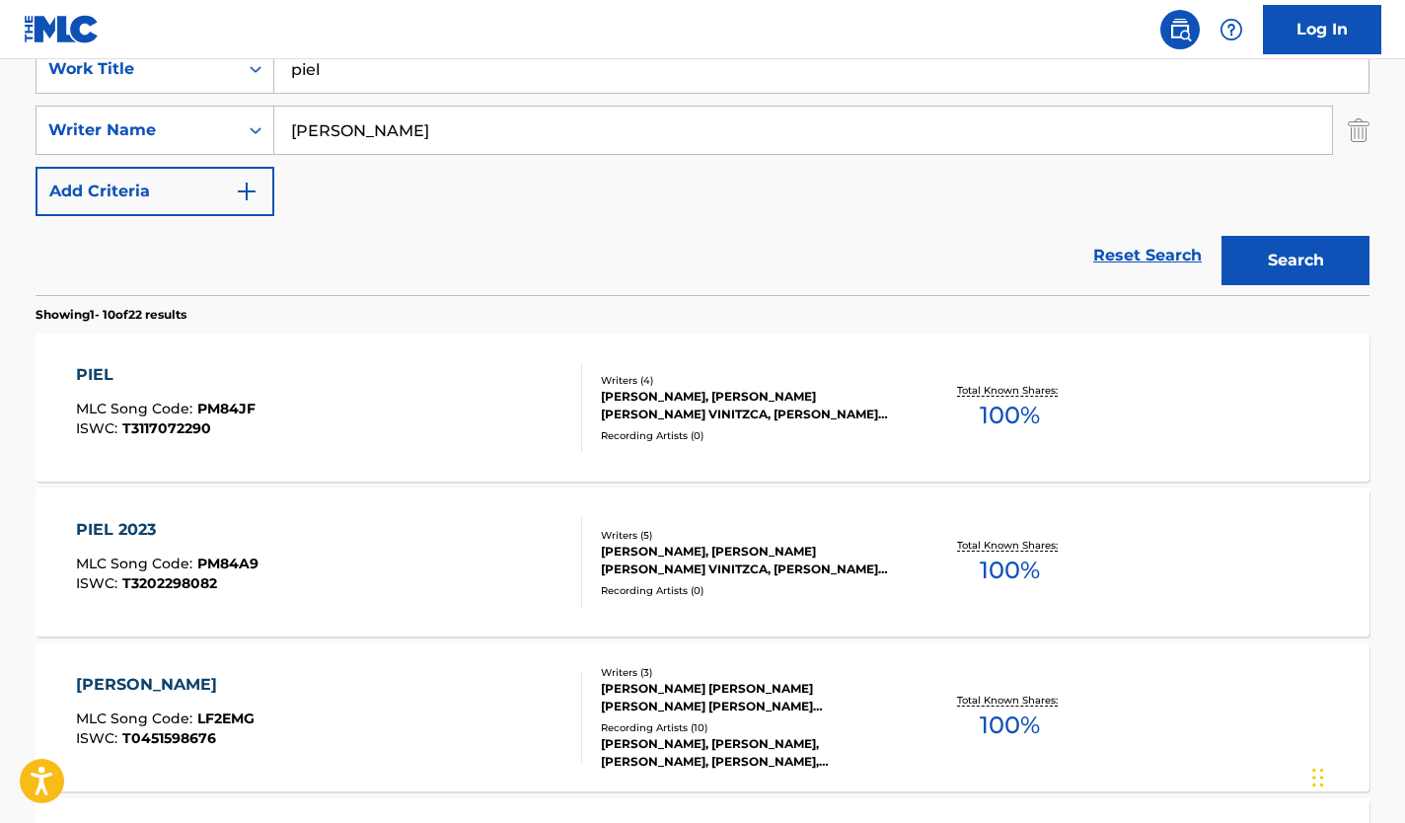
click at [379, 241] on div "Reset Search Search" at bounding box center [703, 255] width 1334 height 79
click at [434, 140] on input "[PERSON_NAME]" at bounding box center [803, 130] width 1058 height 47
type input "[PERSON_NAME]"
click at [1296, 258] on button "Search" at bounding box center [1295, 260] width 148 height 49
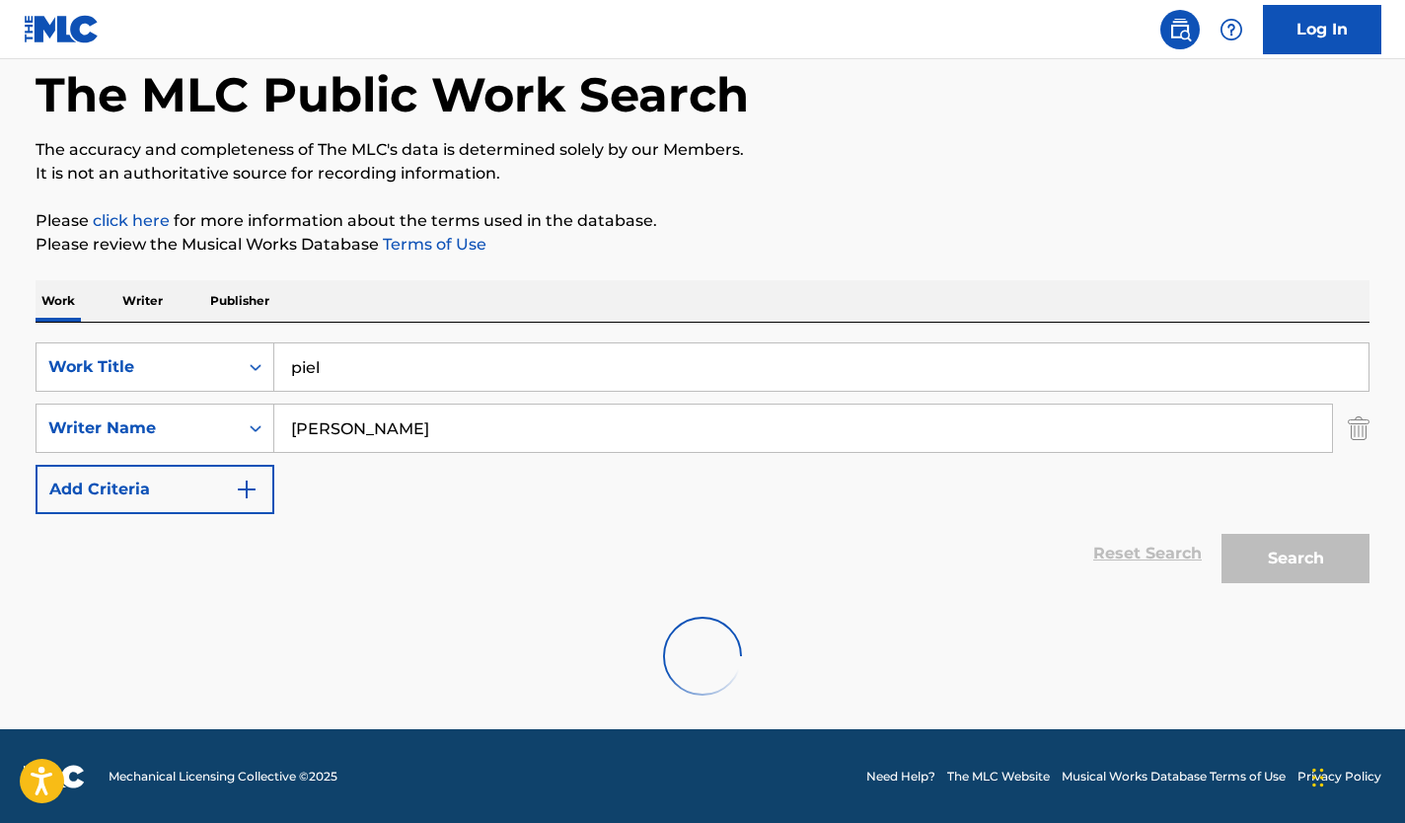
scroll to position [33, 0]
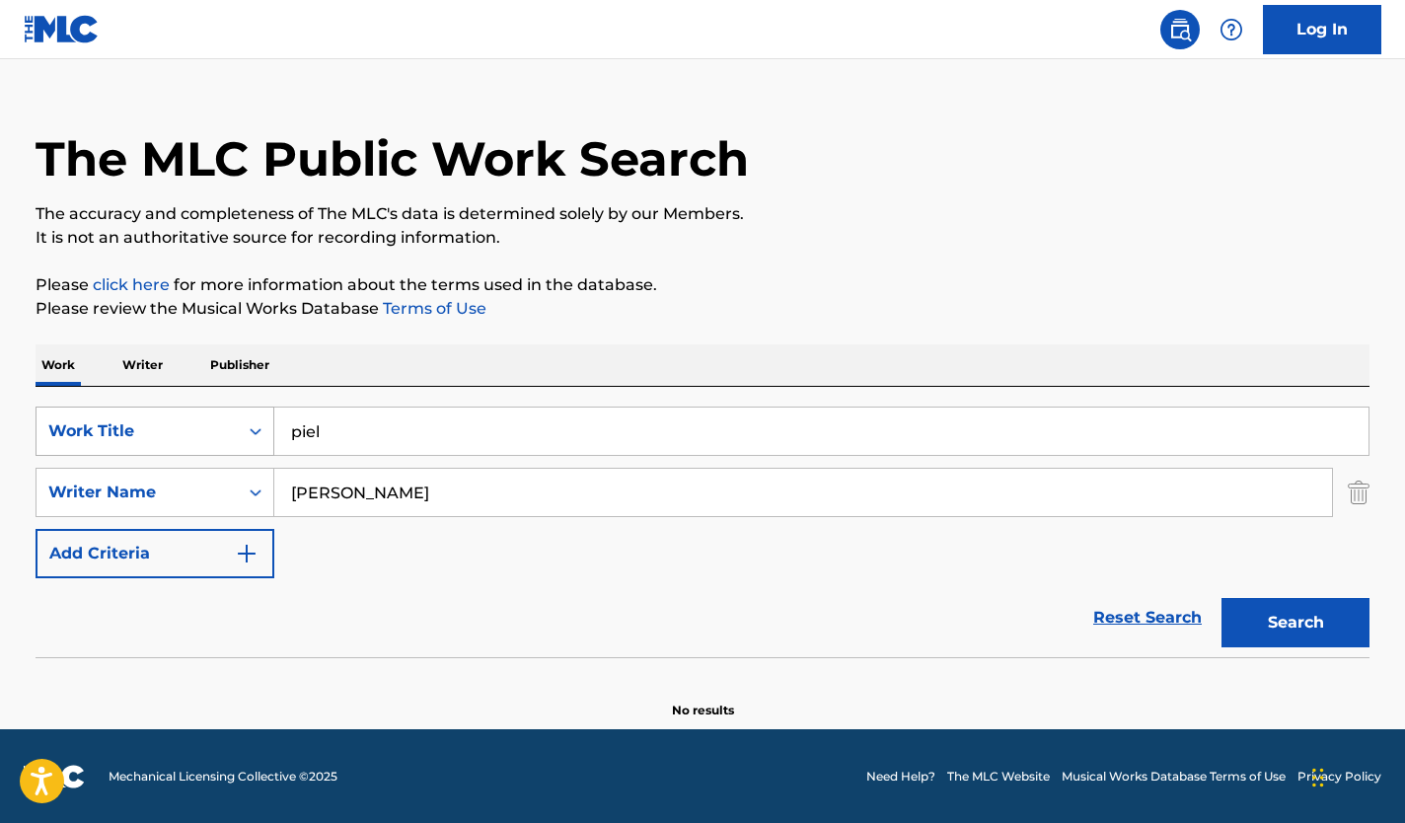
drag, startPoint x: 355, startPoint y: 433, endPoint x: 240, endPoint y: 422, distance: 115.9
click at [247, 422] on div "SearchWithCriteria01d0f580-d420-4f26-a455-485fa26ac53f Work Title piel" at bounding box center [703, 430] width 1334 height 49
click at [758, 477] on input "[PERSON_NAME]" at bounding box center [803, 492] width 1058 height 47
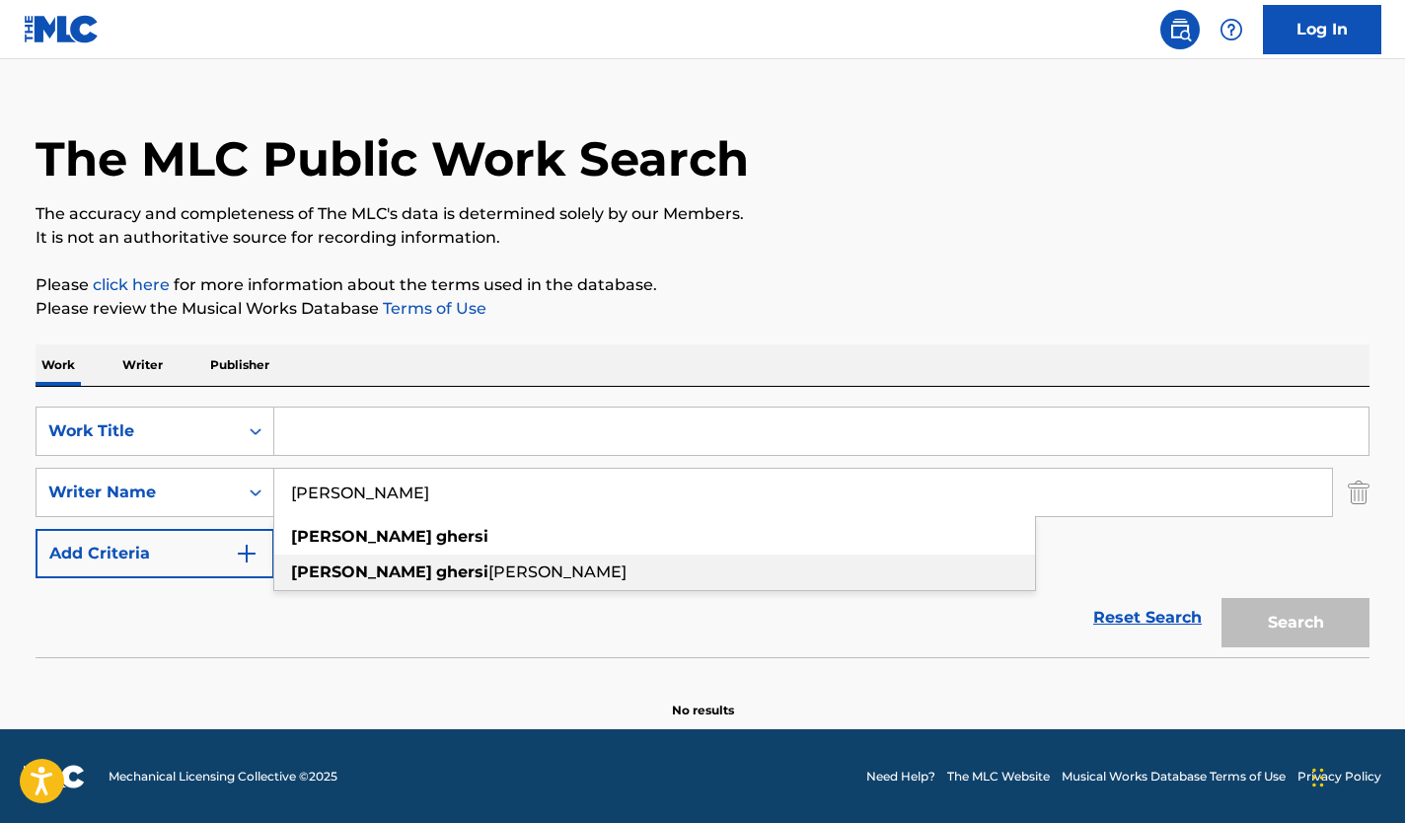
click at [504, 562] on span "[PERSON_NAME]" at bounding box center [557, 571] width 138 height 19
type input "[PERSON_NAME]"
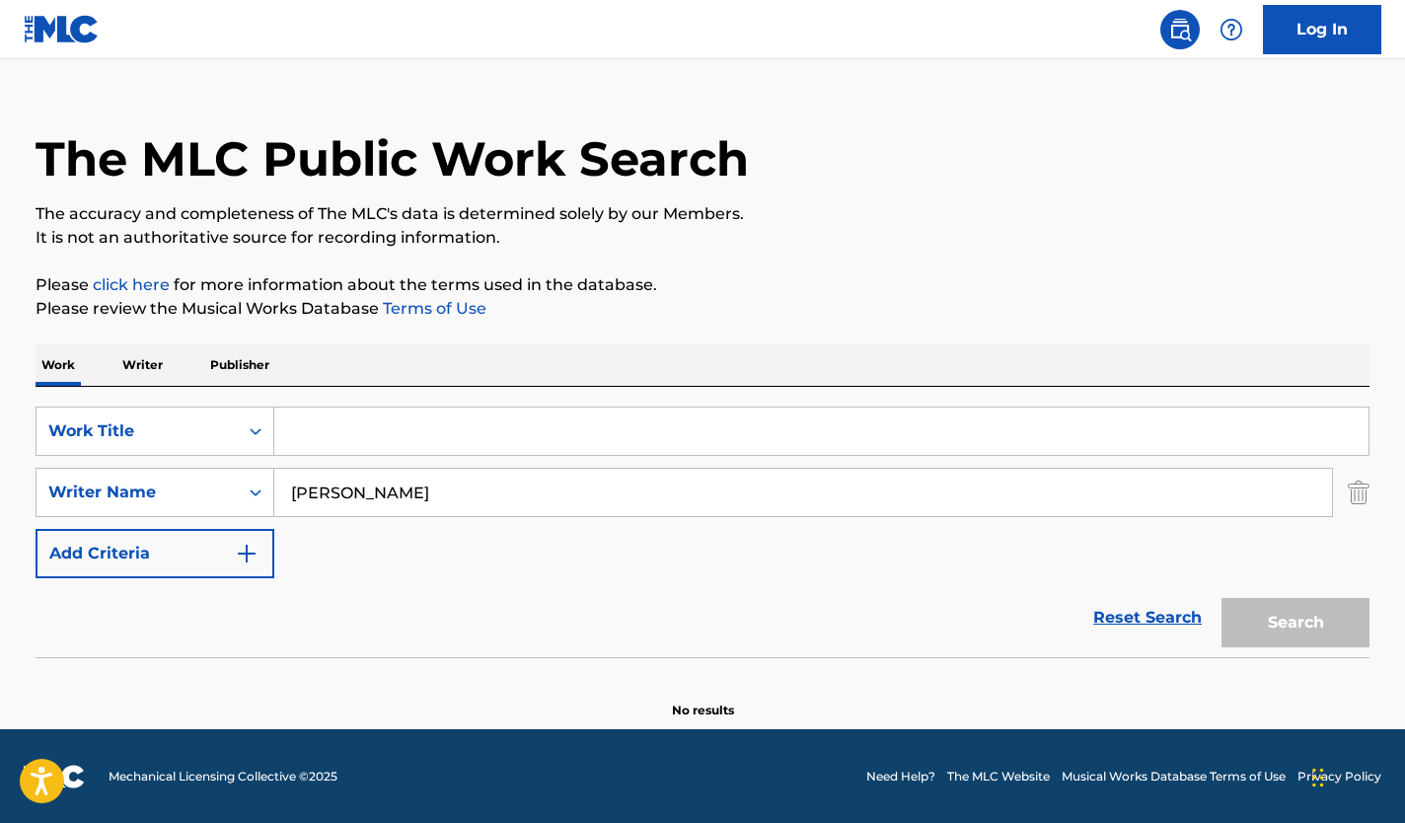
click at [1259, 621] on div "Search" at bounding box center [1291, 617] width 158 height 79
click at [355, 440] on input "Search Form" at bounding box center [821, 430] width 1094 height 47
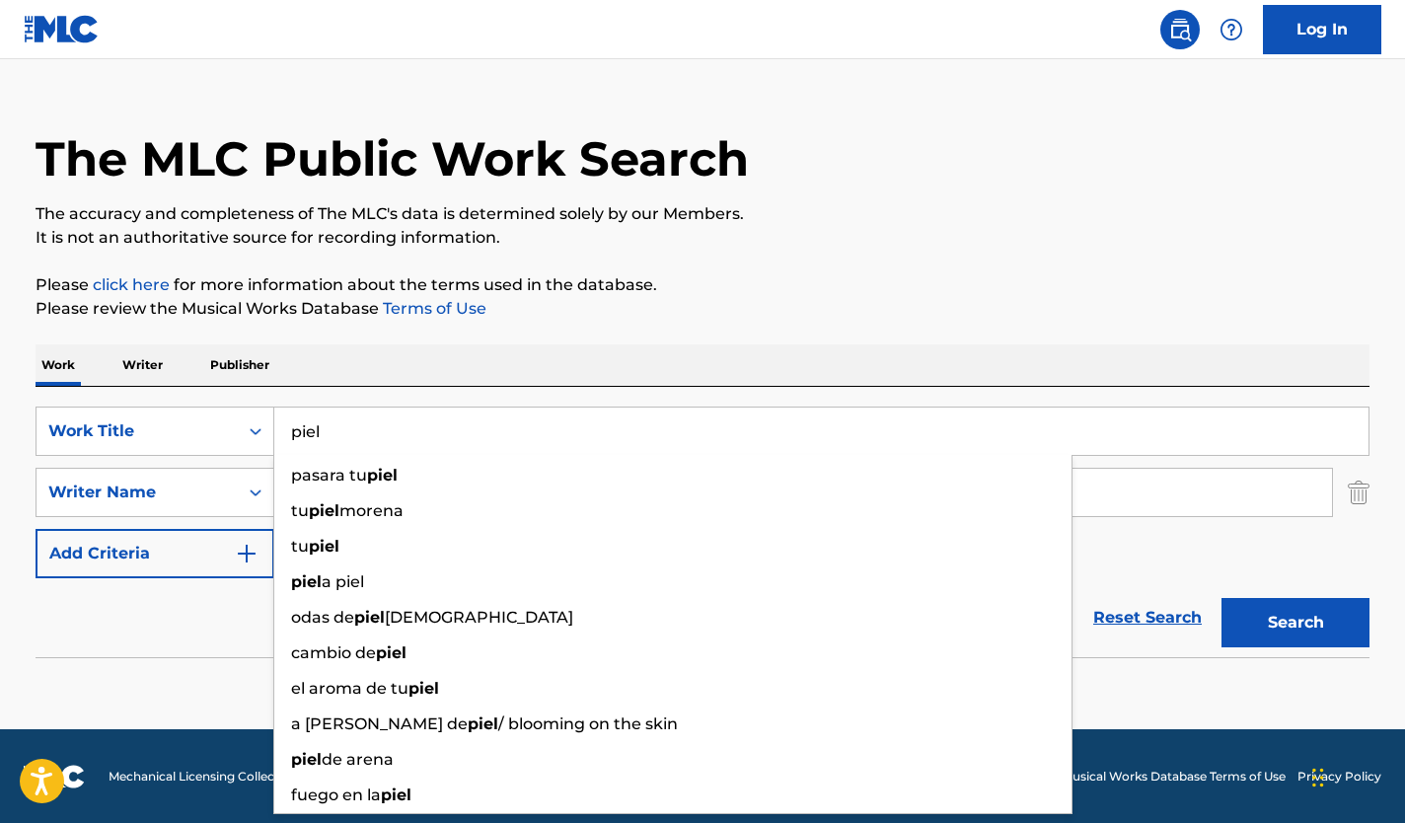
type input "piel"
click at [1221, 598] on button "Search" at bounding box center [1295, 622] width 148 height 49
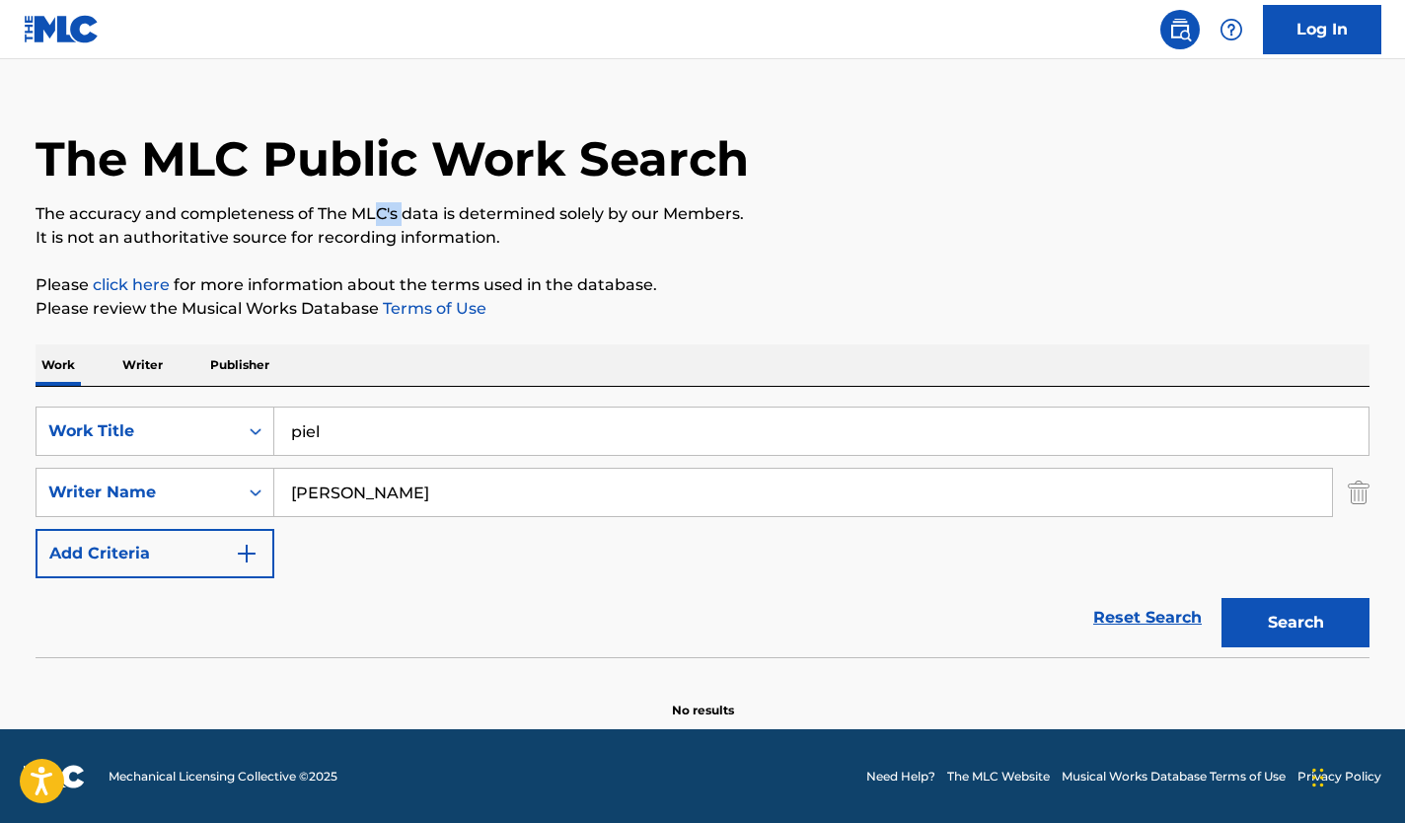
drag, startPoint x: 375, startPoint y: 203, endPoint x: 403, endPoint y: 211, distance: 28.7
click at [403, 211] on p "The accuracy and completeness of The MLC's data is determined solely by our Mem…" at bounding box center [703, 214] width 1334 height 24
click at [397, 216] on p "The accuracy and completeness of The MLC's data is determined solely by our Mem…" at bounding box center [703, 214] width 1334 height 24
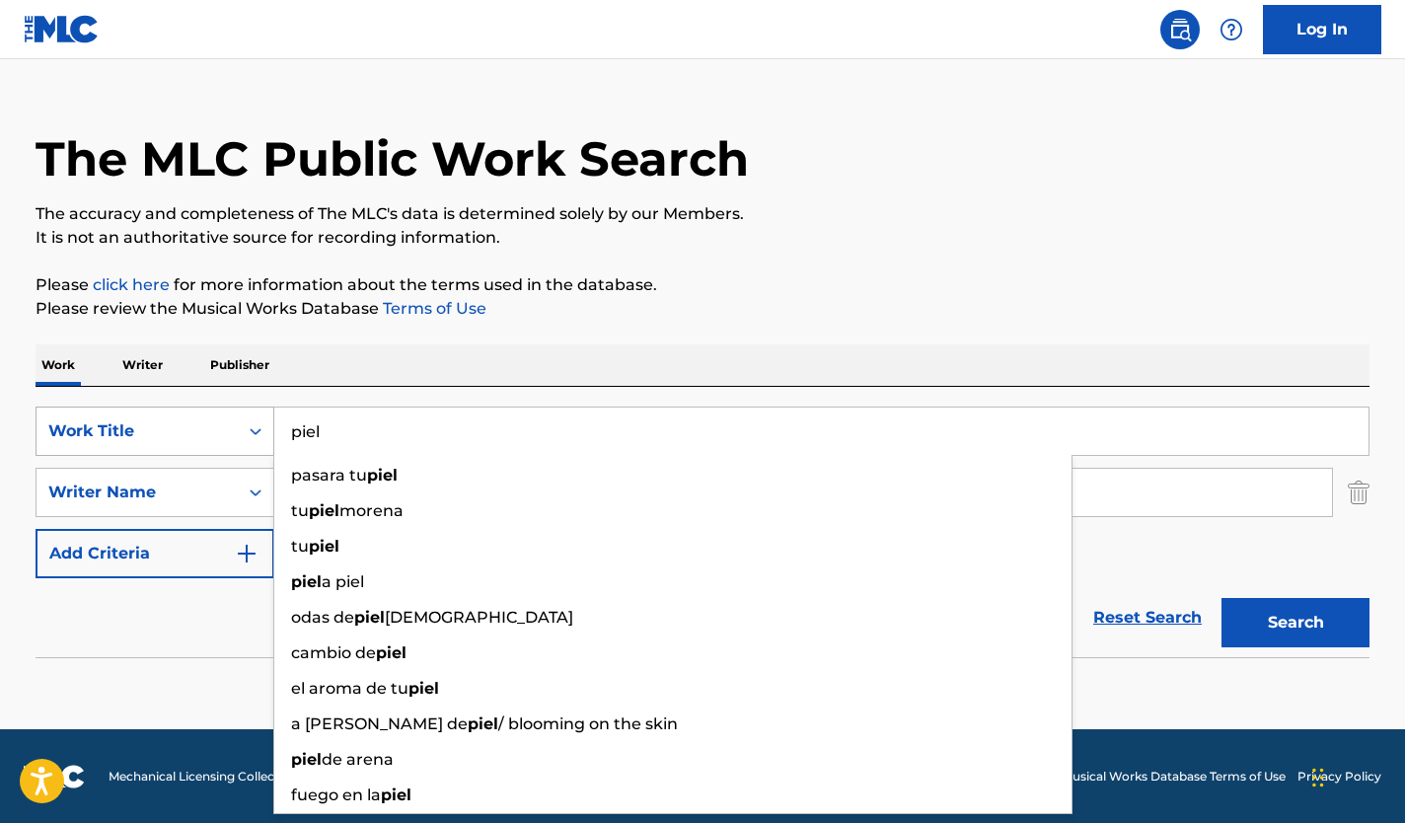
drag, startPoint x: 325, startPoint y: 427, endPoint x: 245, endPoint y: 413, distance: 81.1
click at [245, 413] on div "SearchWithCriteria01d0f580-d420-4f26-a455-485fa26ac53f Work Title piel pasara t…" at bounding box center [703, 430] width 1334 height 49
click at [481, 247] on p "It is not an authoritative source for recording information." at bounding box center [703, 238] width 1334 height 24
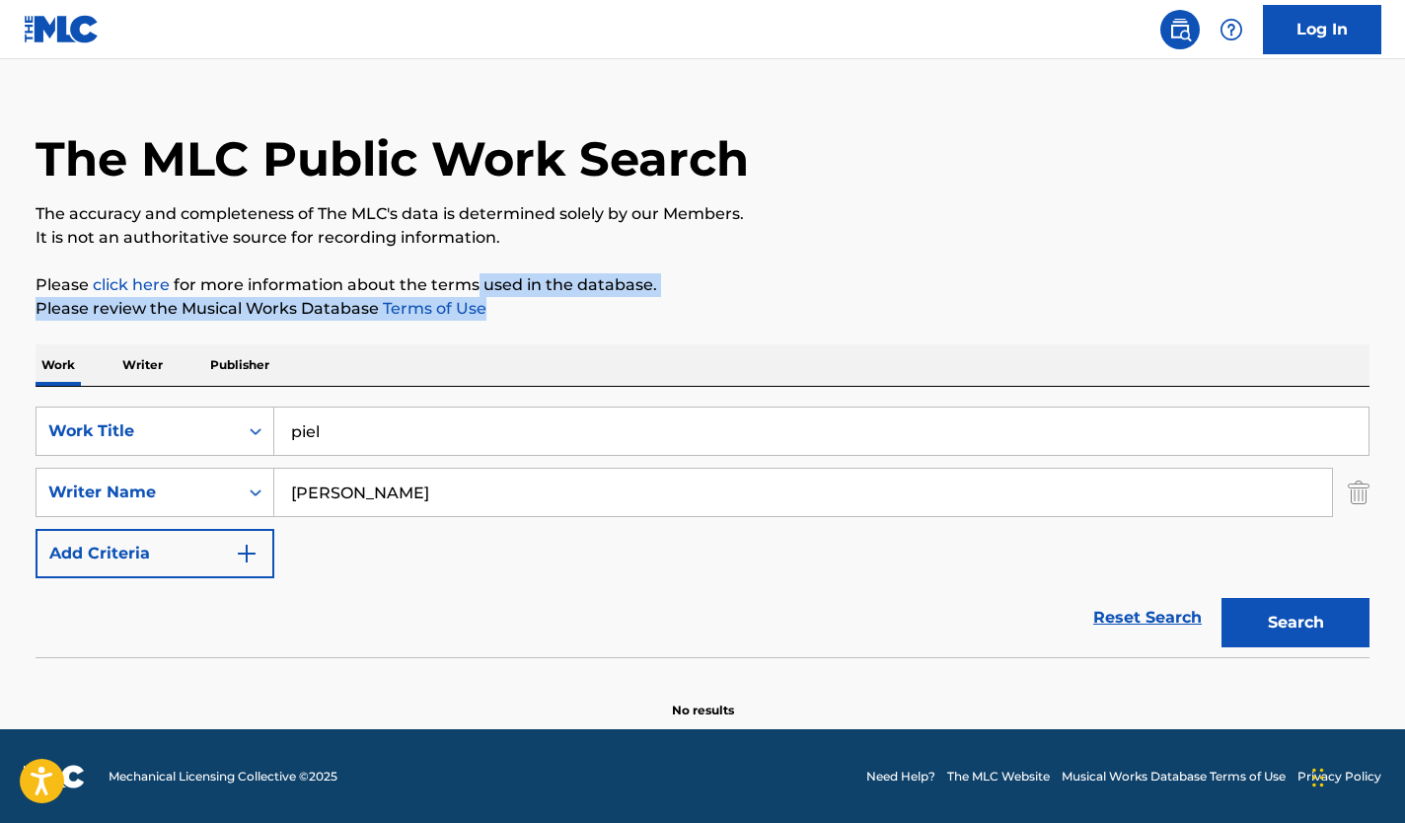
drag, startPoint x: 474, startPoint y: 252, endPoint x: 523, endPoint y: 305, distance: 72.6
click at [523, 305] on div "The MLC Public Work Search The accuracy and completeness of The MLC's data is d…" at bounding box center [702, 397] width 1381 height 643
click at [521, 305] on p "Please review the Musical Works Database Terms of Use" at bounding box center [703, 309] width 1334 height 24
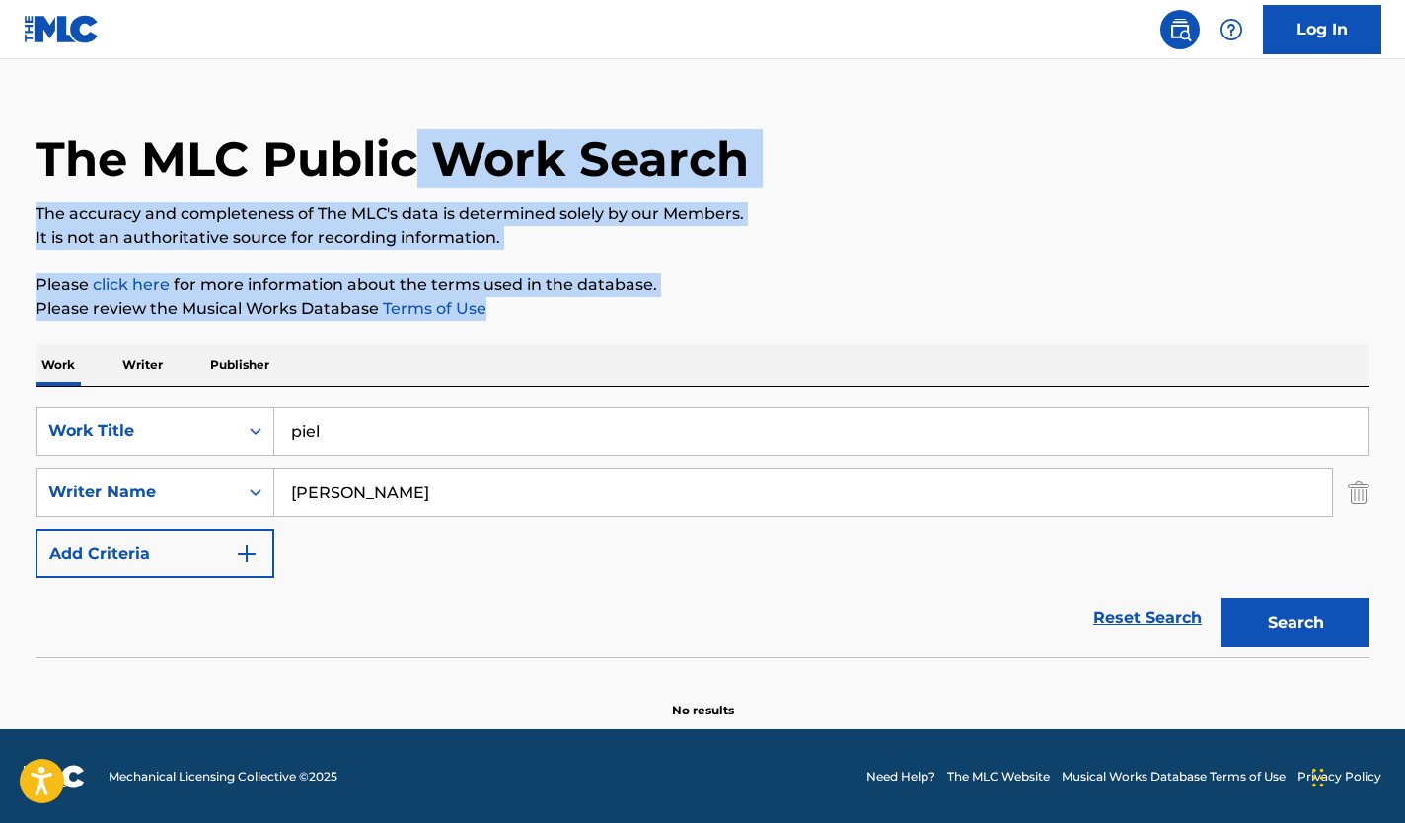
drag, startPoint x: 515, startPoint y: 307, endPoint x: 420, endPoint y: 171, distance: 165.9
click at [420, 171] on div "The MLC Public Work Search The accuracy and completeness of The MLC's data is d…" at bounding box center [702, 397] width 1381 height 643
click at [441, 217] on p "The accuracy and completeness of The MLC's data is determined solely by our Mem…" at bounding box center [703, 214] width 1334 height 24
